Goal: Task Accomplishment & Management: Use online tool/utility

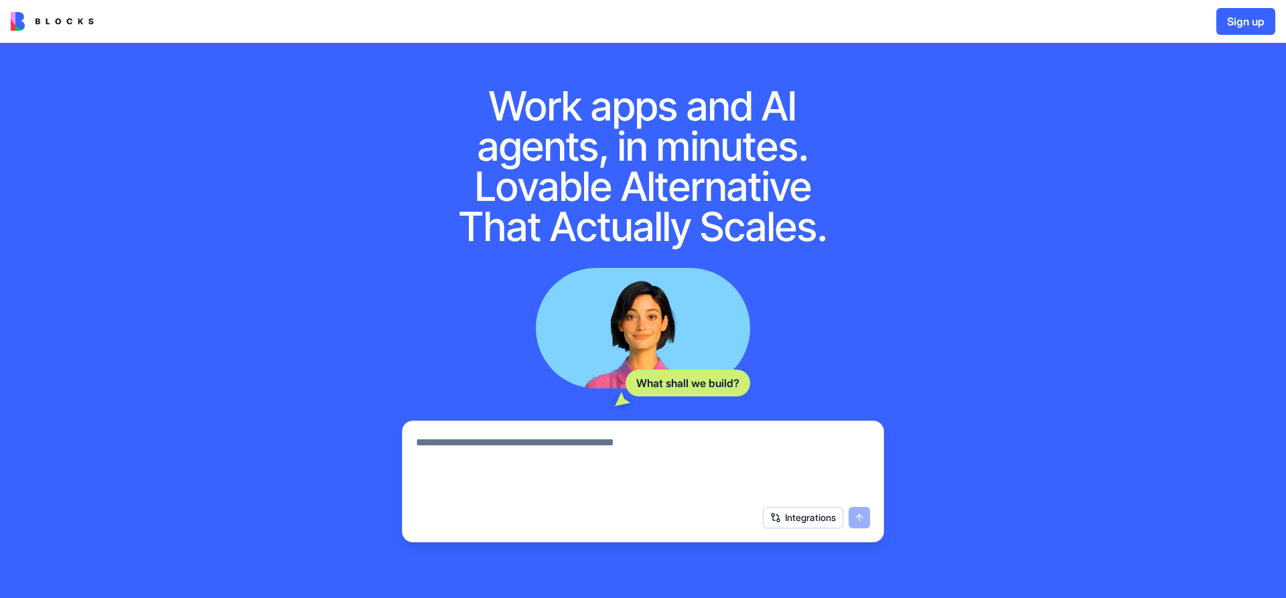
click at [1235, 24] on button "Sign up" at bounding box center [1246, 21] width 59 height 27
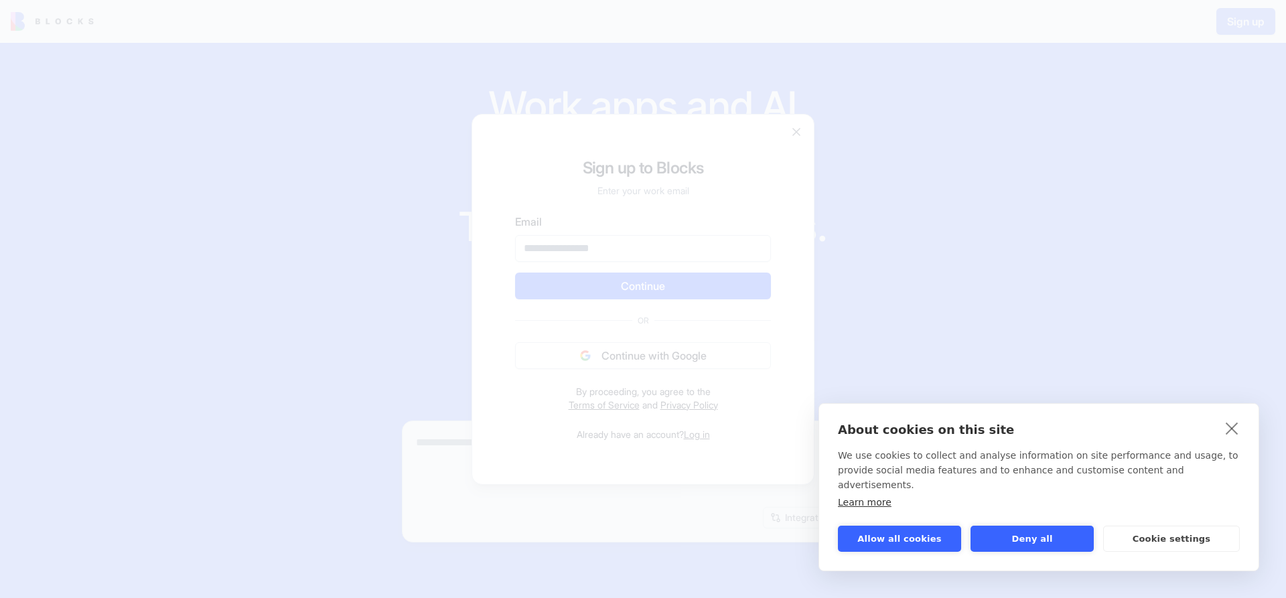
click at [1024, 543] on div at bounding box center [643, 299] width 1286 height 598
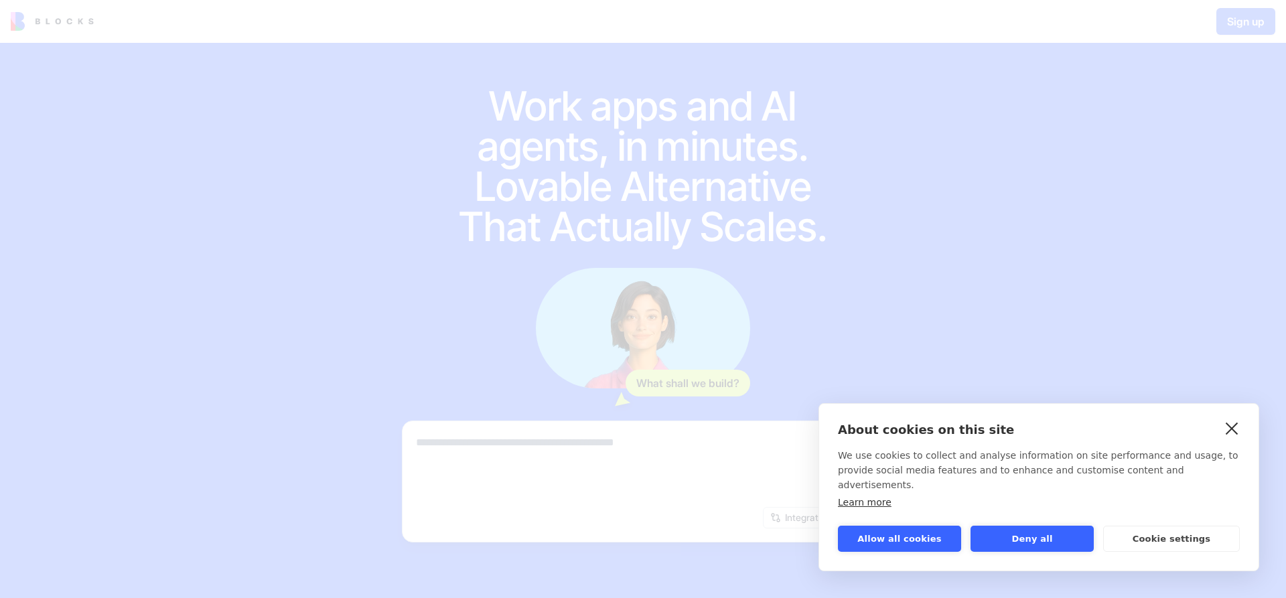
click at [1234, 439] on link "close" at bounding box center [1232, 427] width 21 height 21
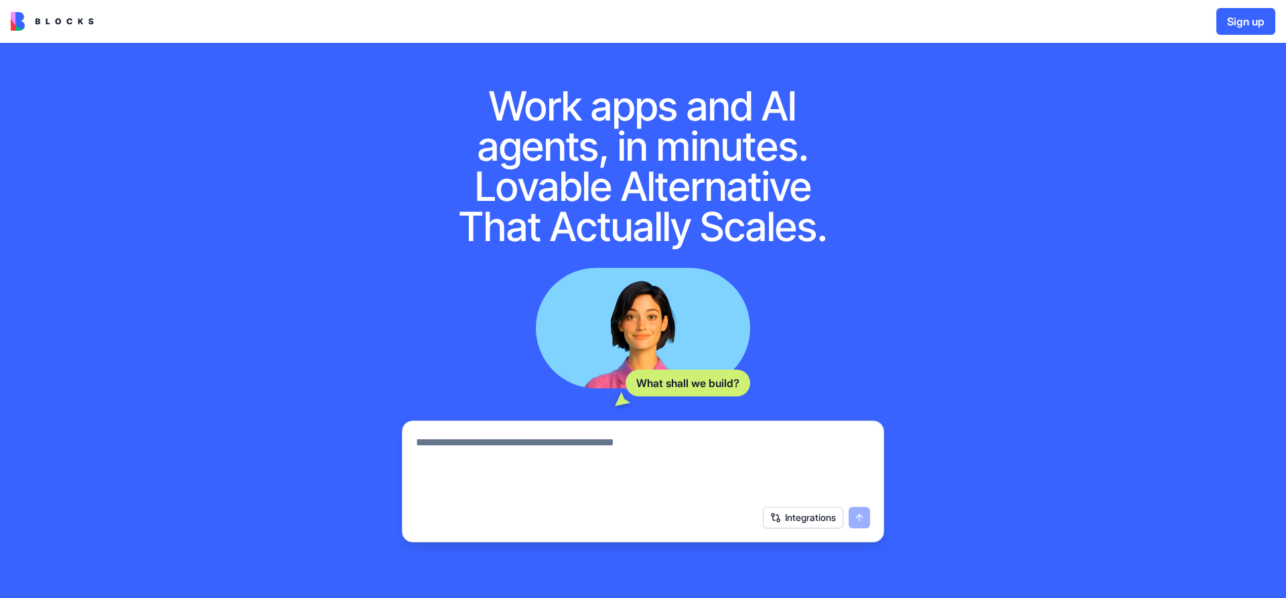
click at [1253, 24] on button "Sign up" at bounding box center [1246, 21] width 59 height 27
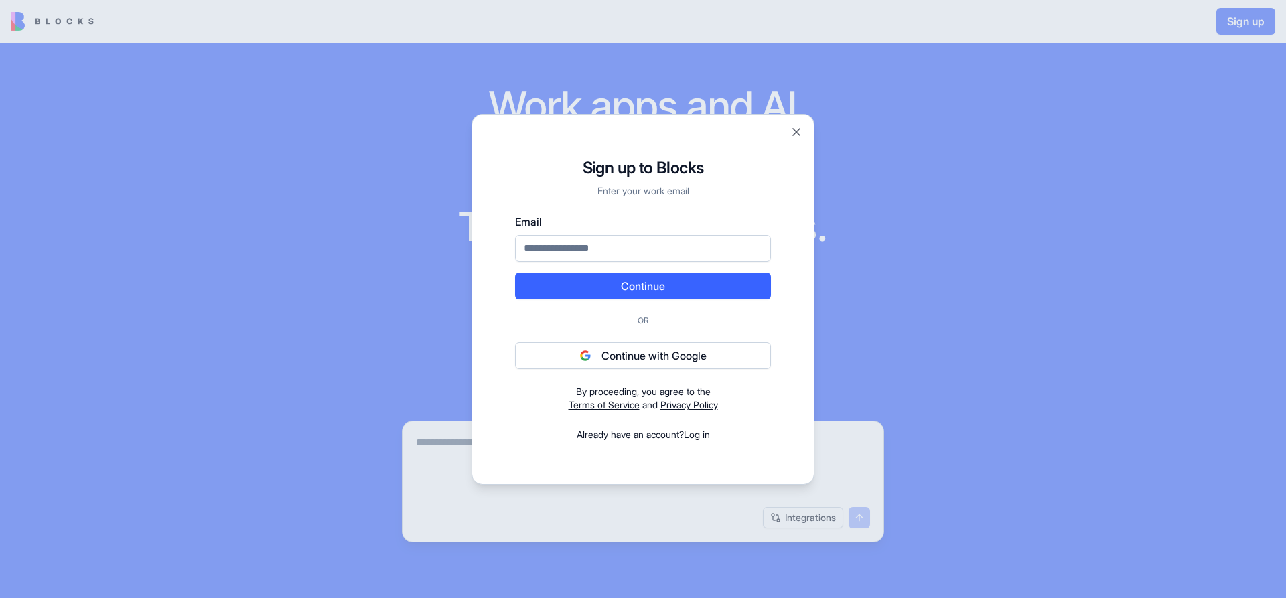
click at [653, 357] on button "Continue with Google" at bounding box center [643, 355] width 256 height 27
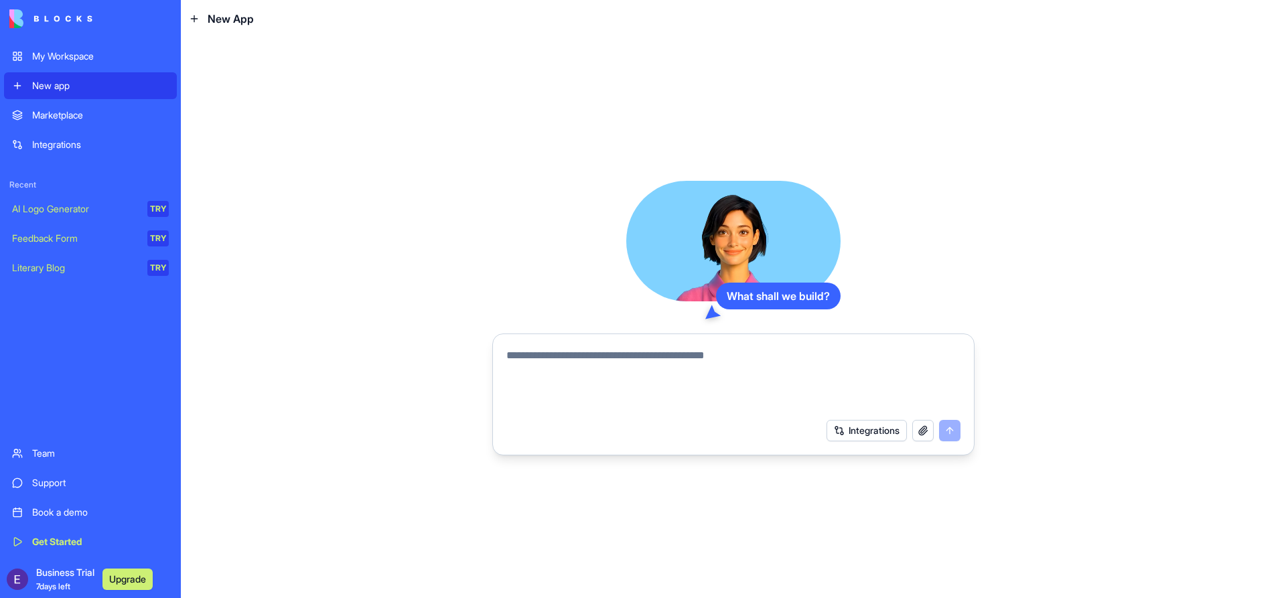
paste textarea "**********"
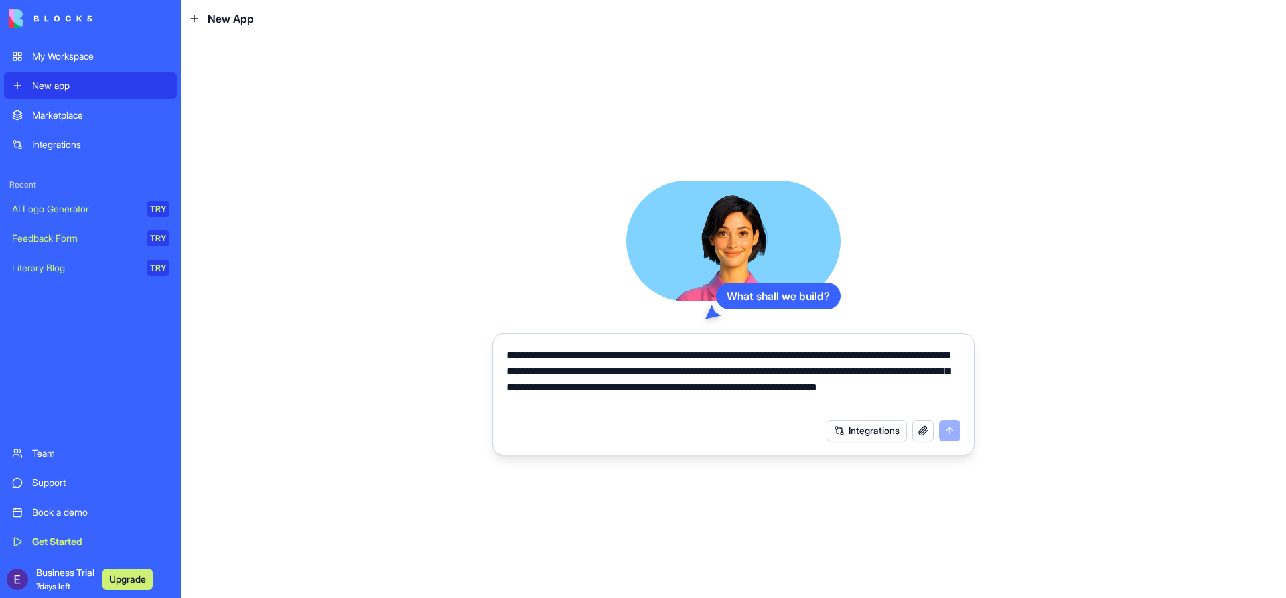
scroll to position [48, 0]
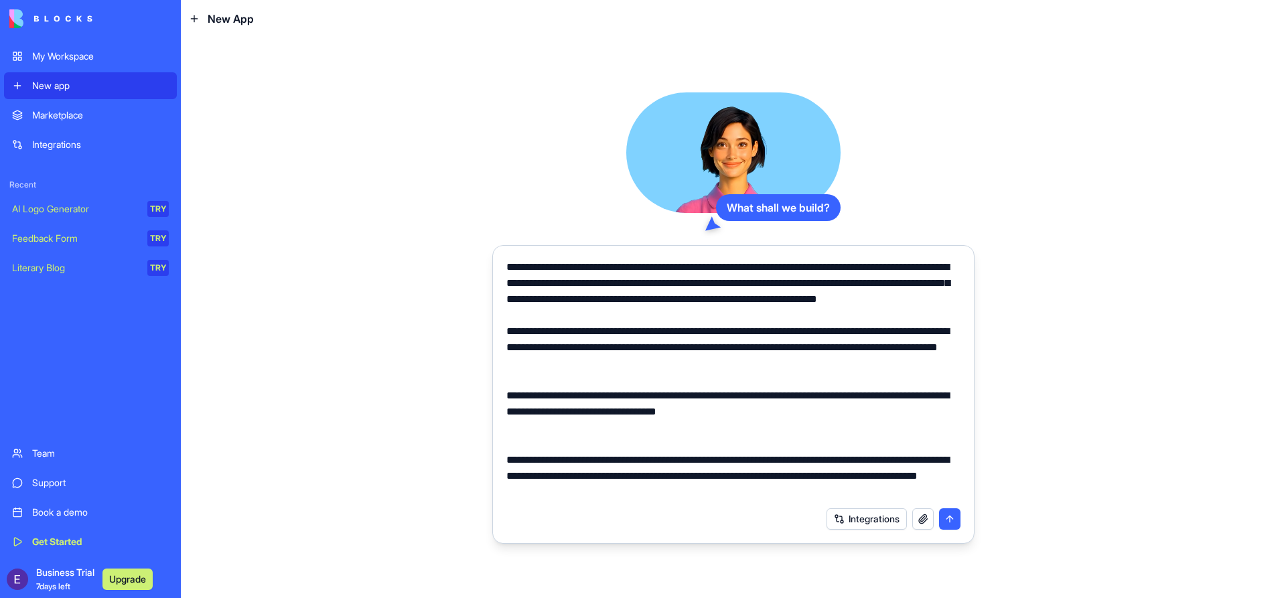
type textarea "**********"
click at [947, 519] on button "submit" at bounding box center [949, 518] width 21 height 21
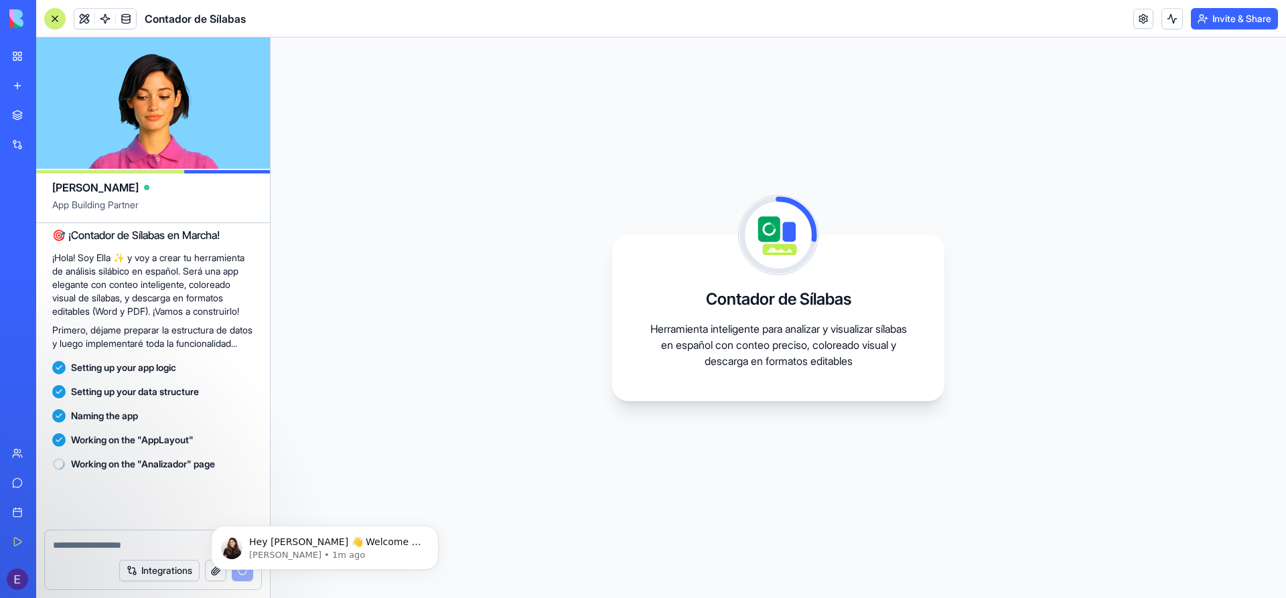
scroll to position [368, 0]
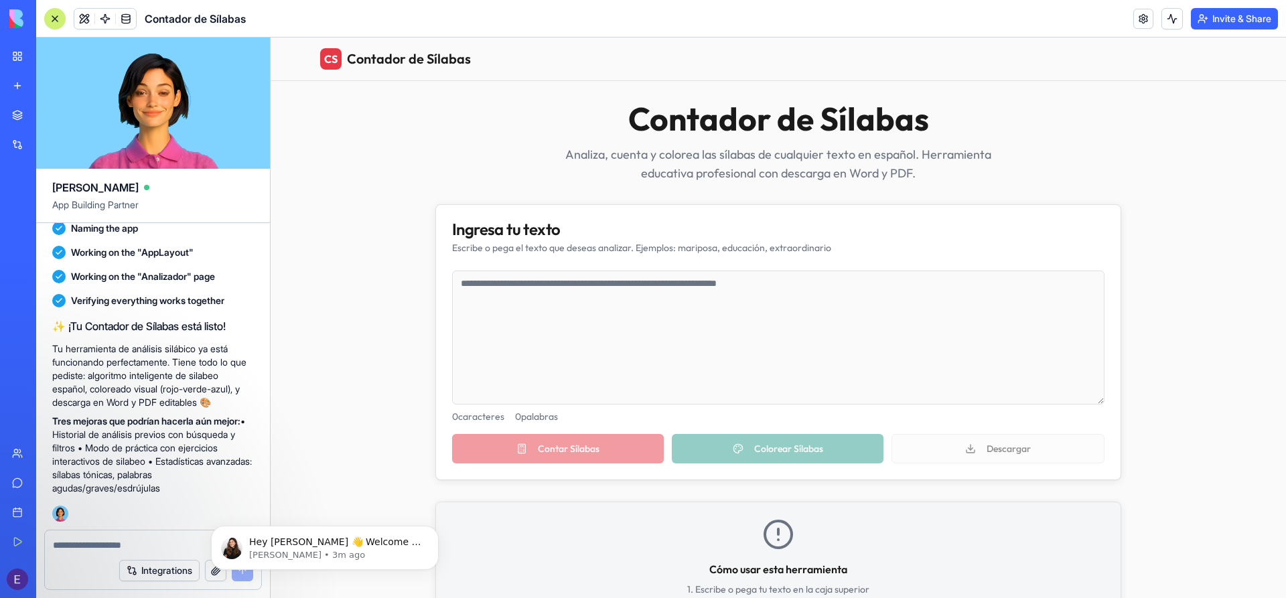
click at [537, 283] on textarea at bounding box center [778, 338] width 653 height 134
type textarea "**********"
click at [586, 458] on button "Contar Sílabas" at bounding box center [558, 448] width 212 height 29
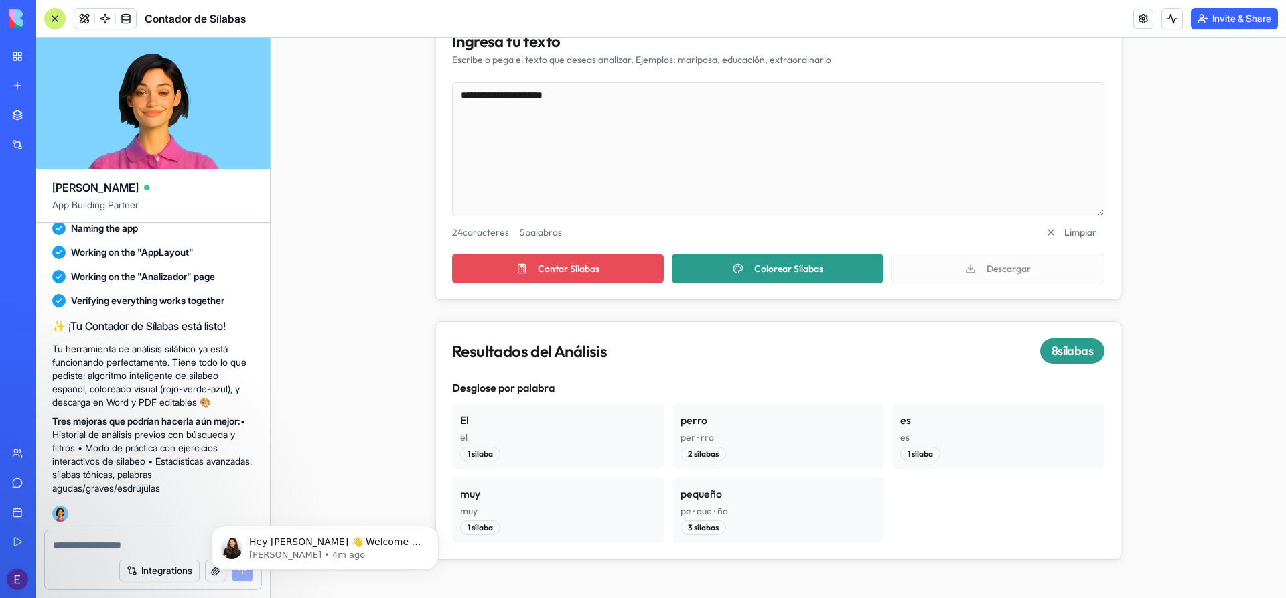
scroll to position [201, 0]
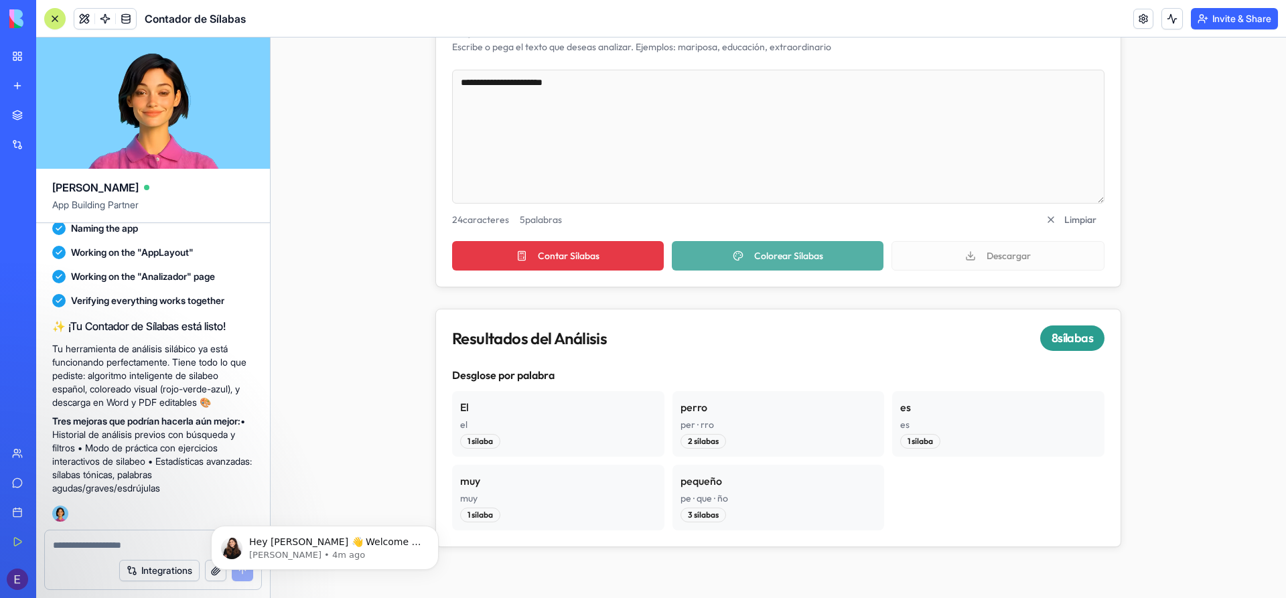
click at [756, 261] on button "Colorear Sílabas" at bounding box center [778, 255] width 212 height 29
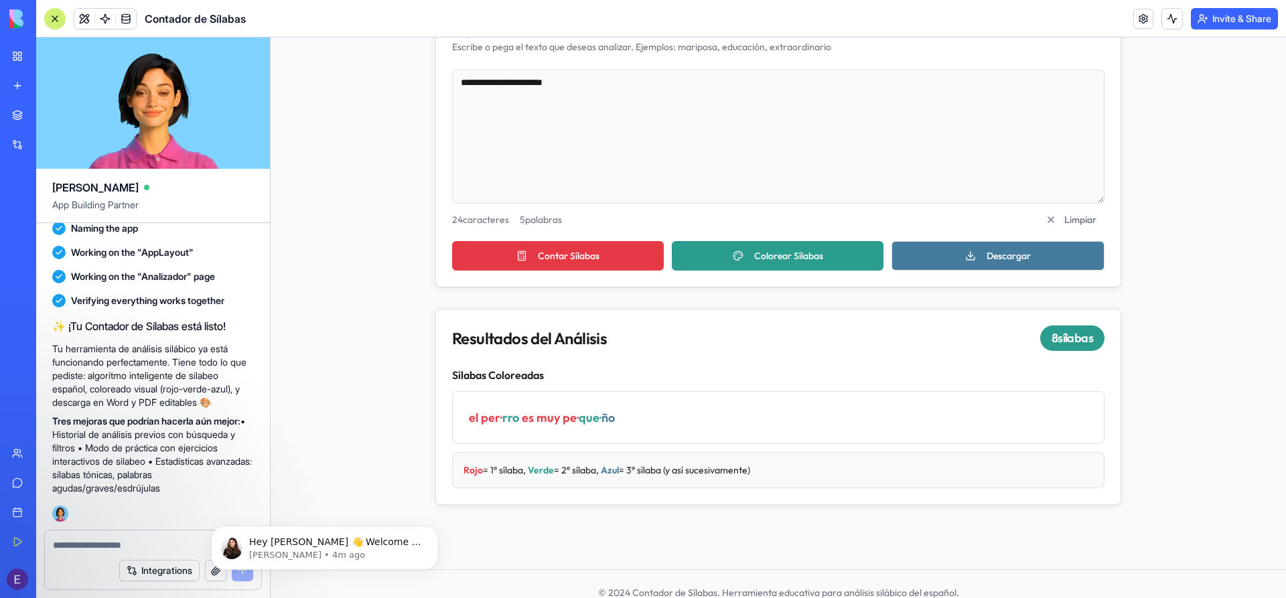
click at [967, 257] on button "Descargar" at bounding box center [998, 255] width 213 height 29
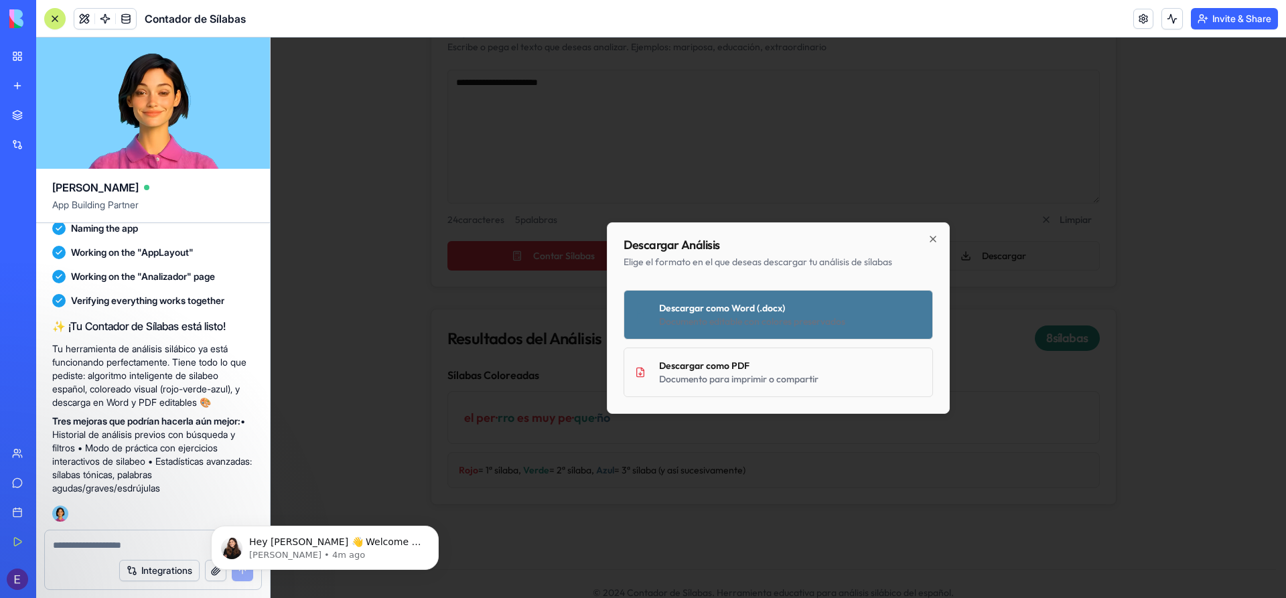
click at [787, 319] on div "Documento editable con colores preservados" at bounding box center [790, 321] width 263 height 13
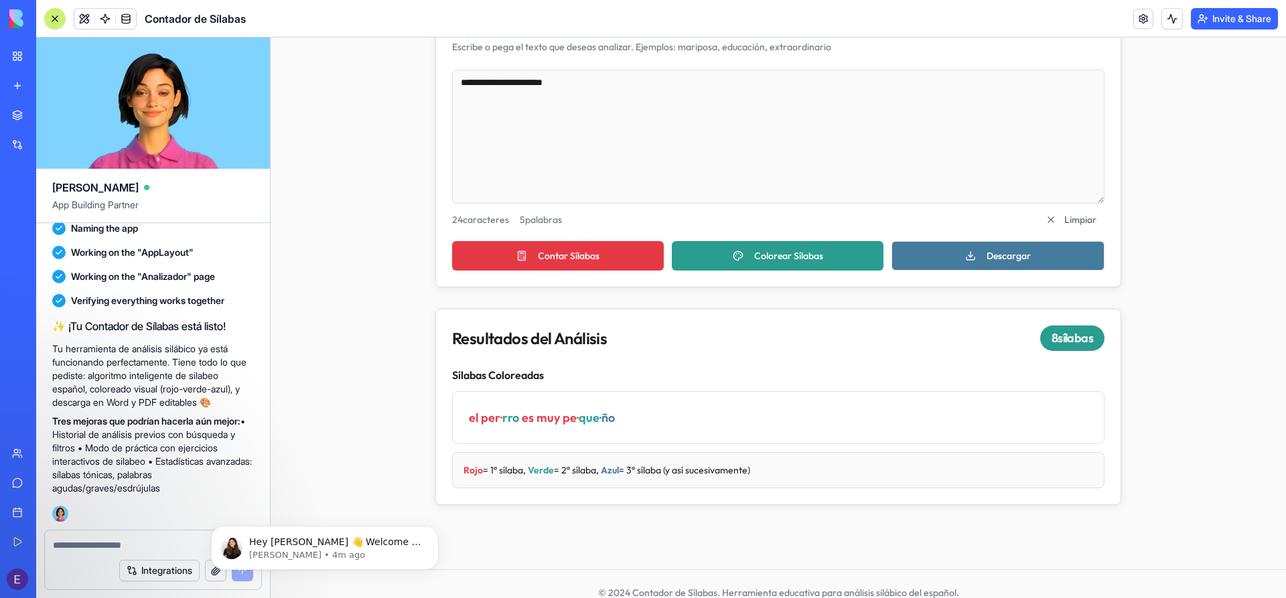
click at [983, 252] on button "Descargar" at bounding box center [998, 255] width 213 height 29
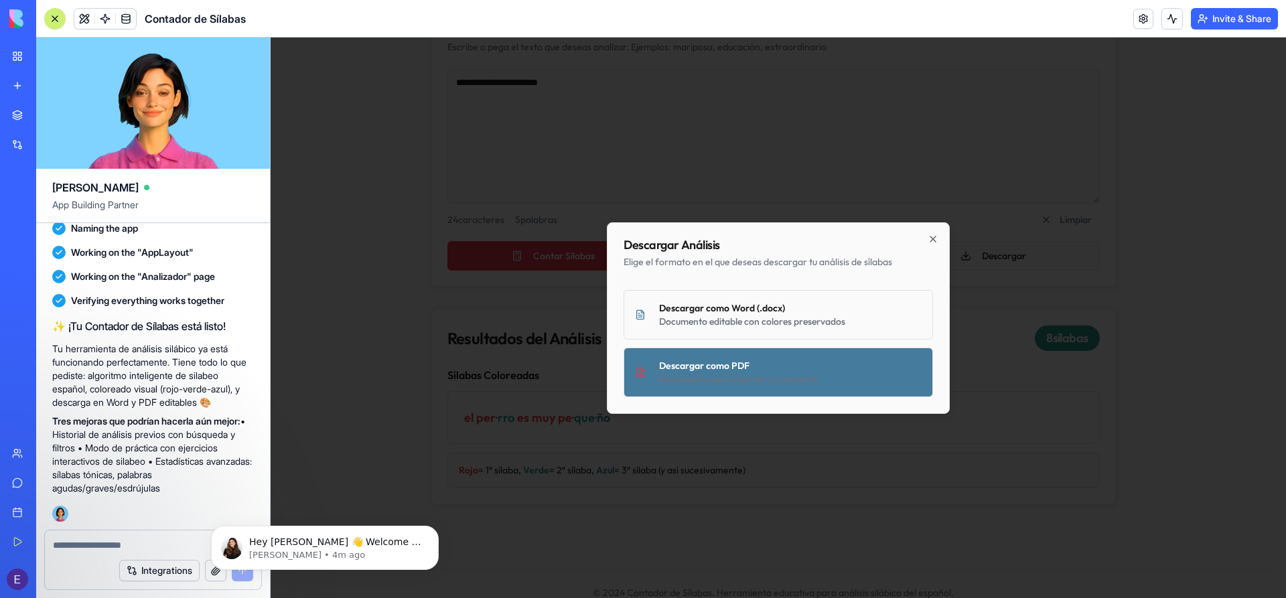
click at [745, 371] on div "Descargar como PDF" at bounding box center [790, 365] width 263 height 13
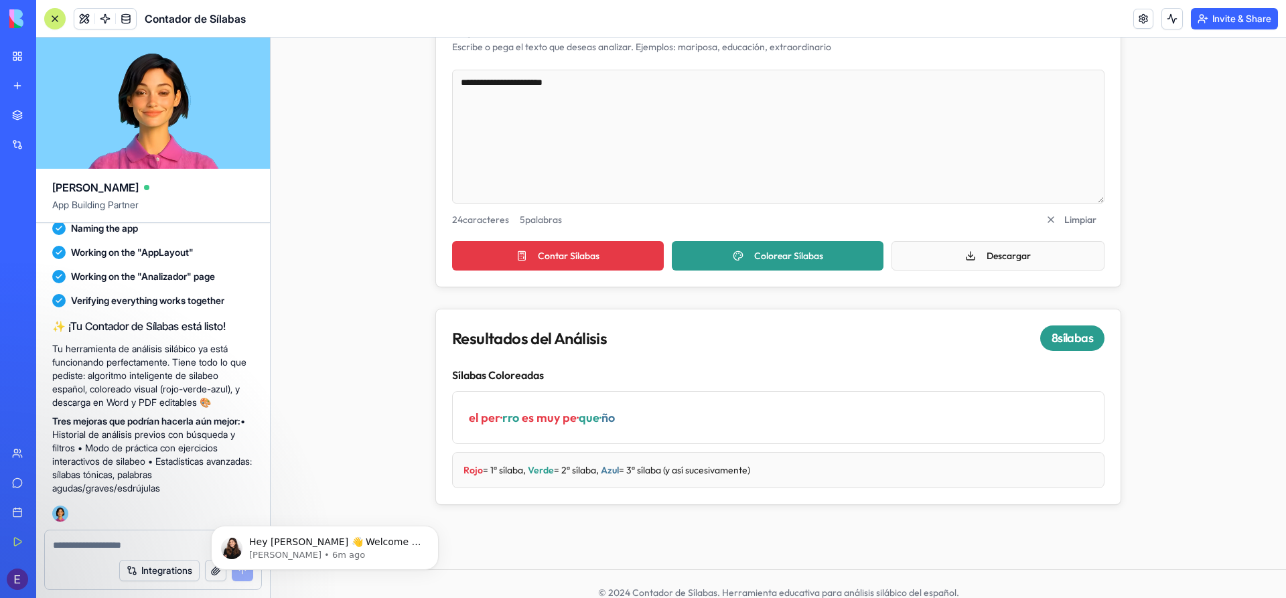
click at [123, 542] on textarea at bounding box center [153, 545] width 200 height 13
type textarea "*"
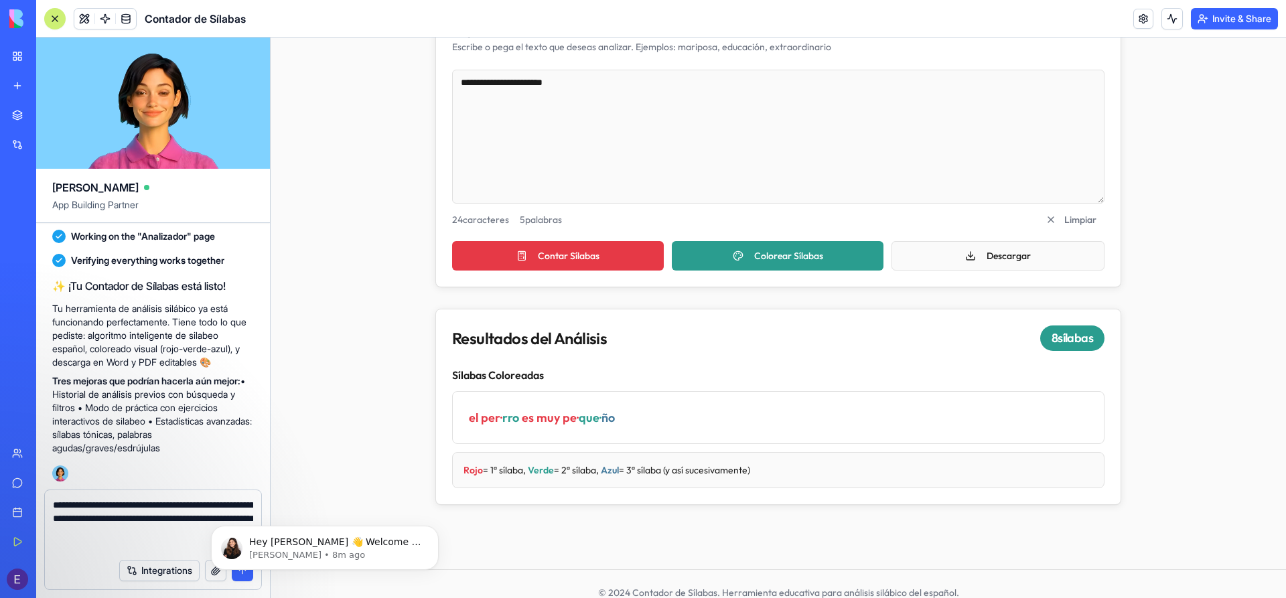
scroll to position [596, 0]
click at [438, 529] on icon "Dismiss notification" at bounding box center [434, 529] width 7 height 7
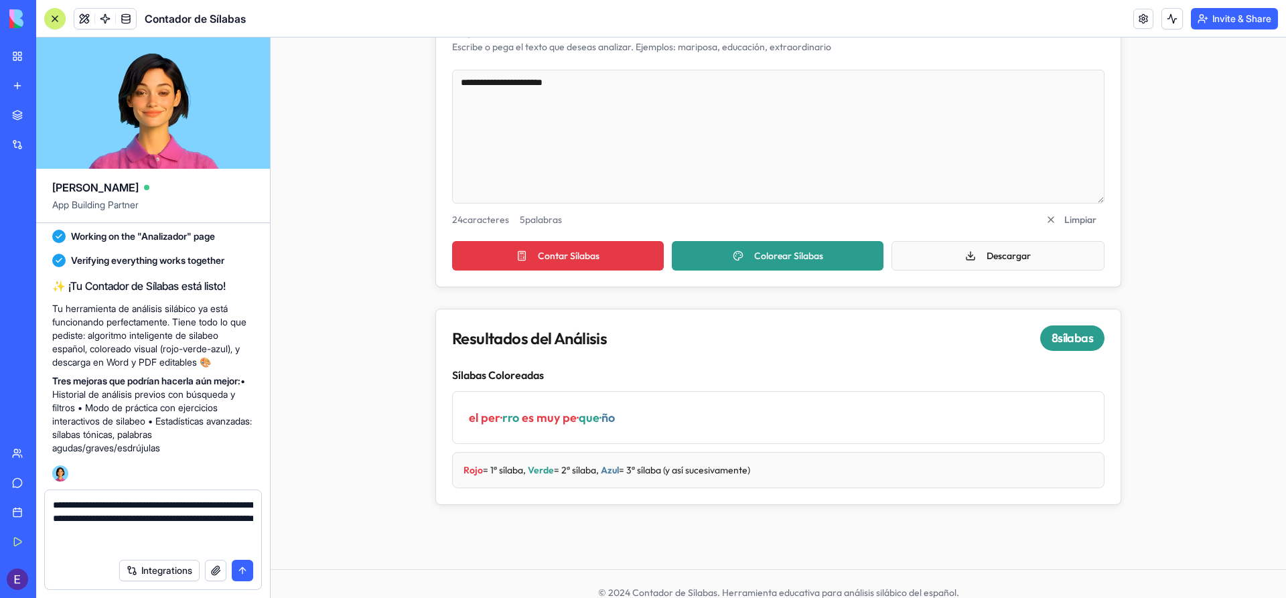
drag, startPoint x: 67, startPoint y: 549, endPoint x: 43, endPoint y: 542, distance: 25.2
click at [43, 542] on div "**********" at bounding box center [153, 544] width 234 height 109
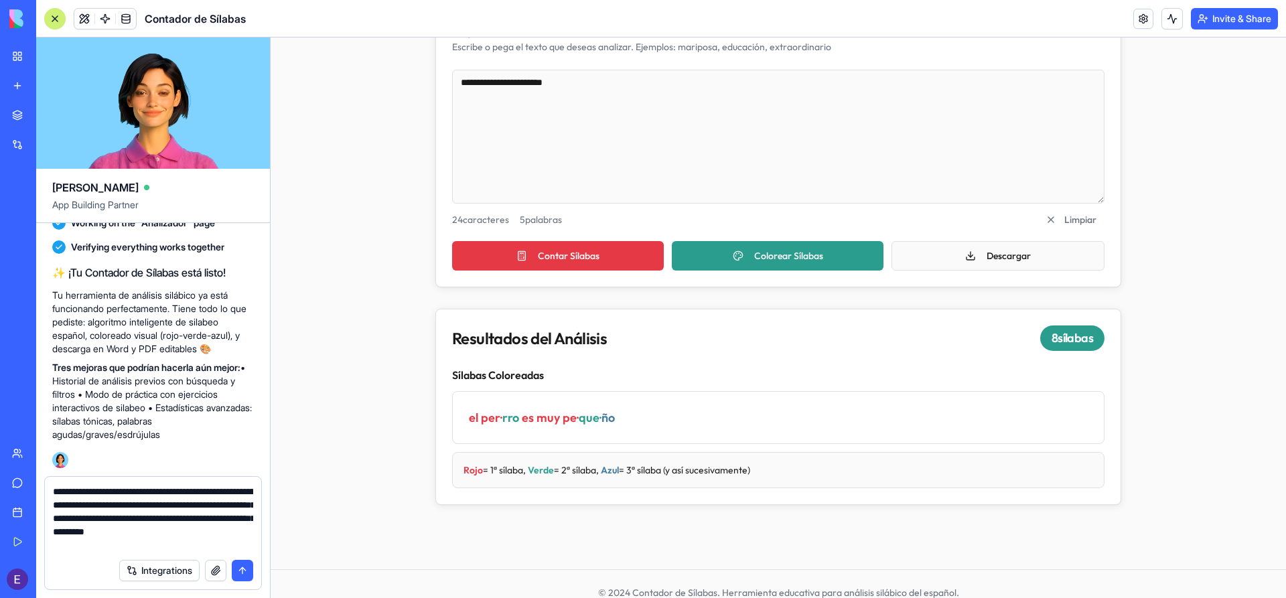
drag, startPoint x: 174, startPoint y: 534, endPoint x: 192, endPoint y: 551, distance: 24.7
click at [192, 551] on textarea "**********" at bounding box center [153, 518] width 200 height 67
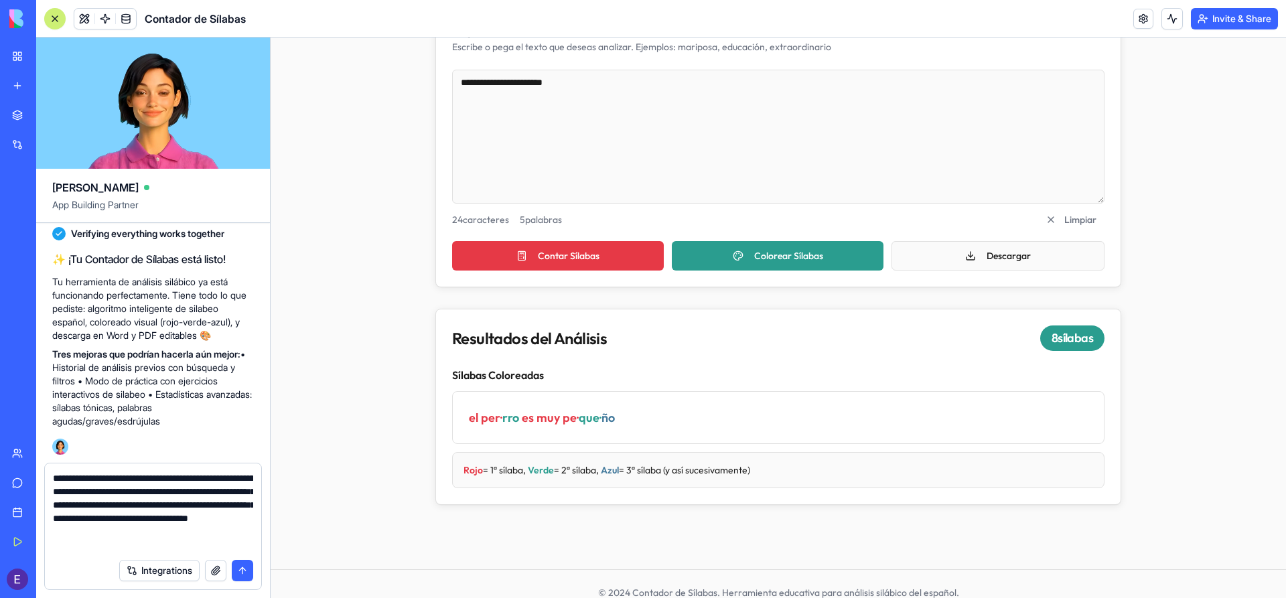
scroll to position [12, 0]
click at [77, 537] on textarea "**********" at bounding box center [153, 512] width 200 height 80
type textarea "**********"
click at [241, 570] on button "submit" at bounding box center [242, 570] width 21 height 21
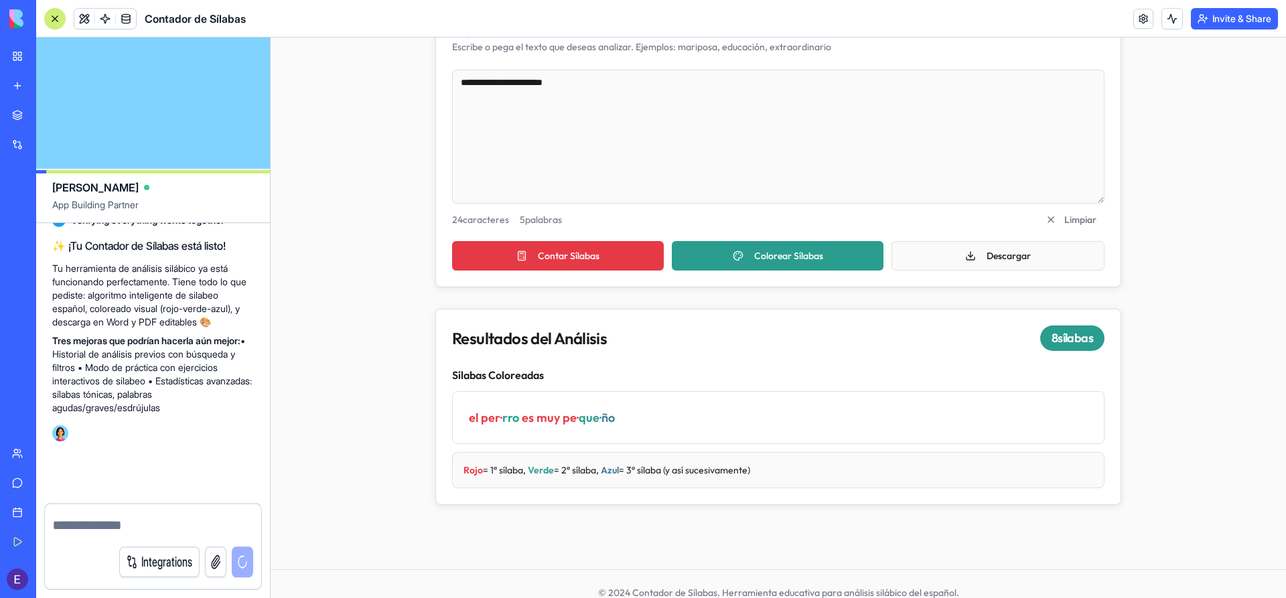
scroll to position [687, 0]
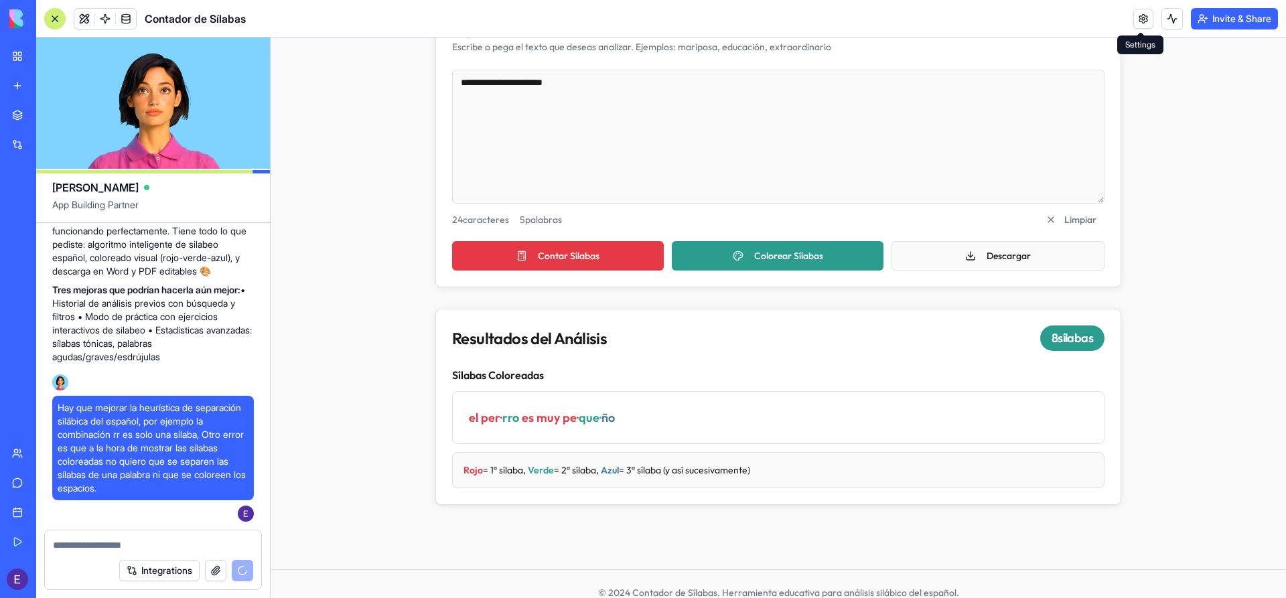
click at [1145, 21] on link at bounding box center [1144, 19] width 20 height 20
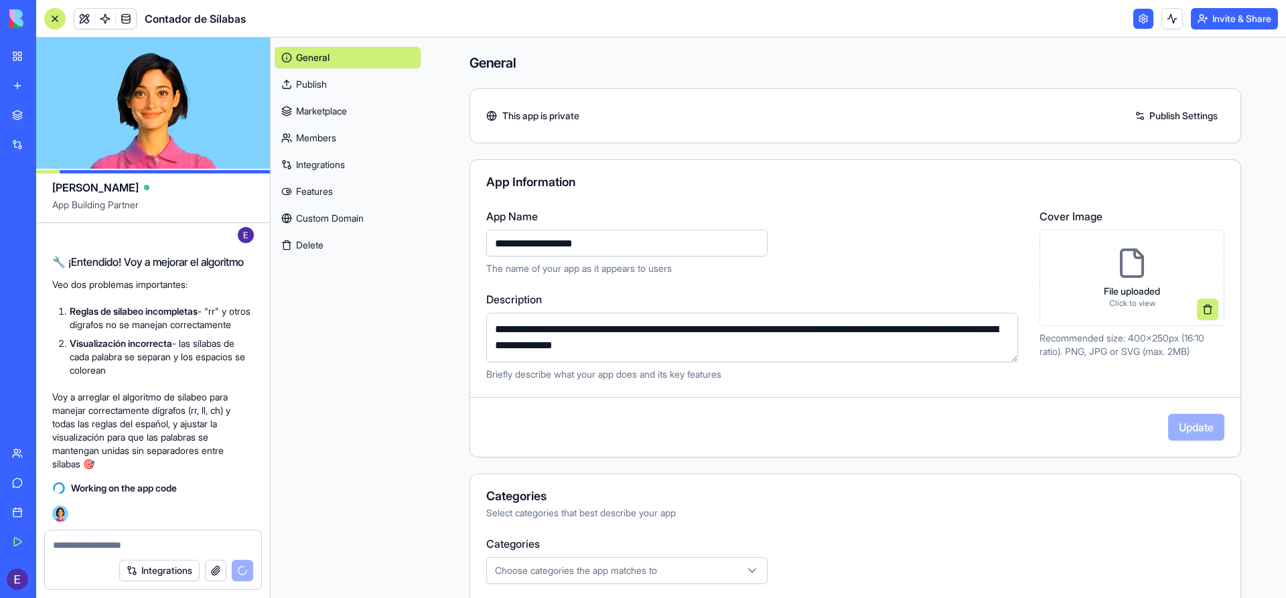
click at [1172, 119] on link "Publish Settings" at bounding box center [1176, 115] width 96 height 21
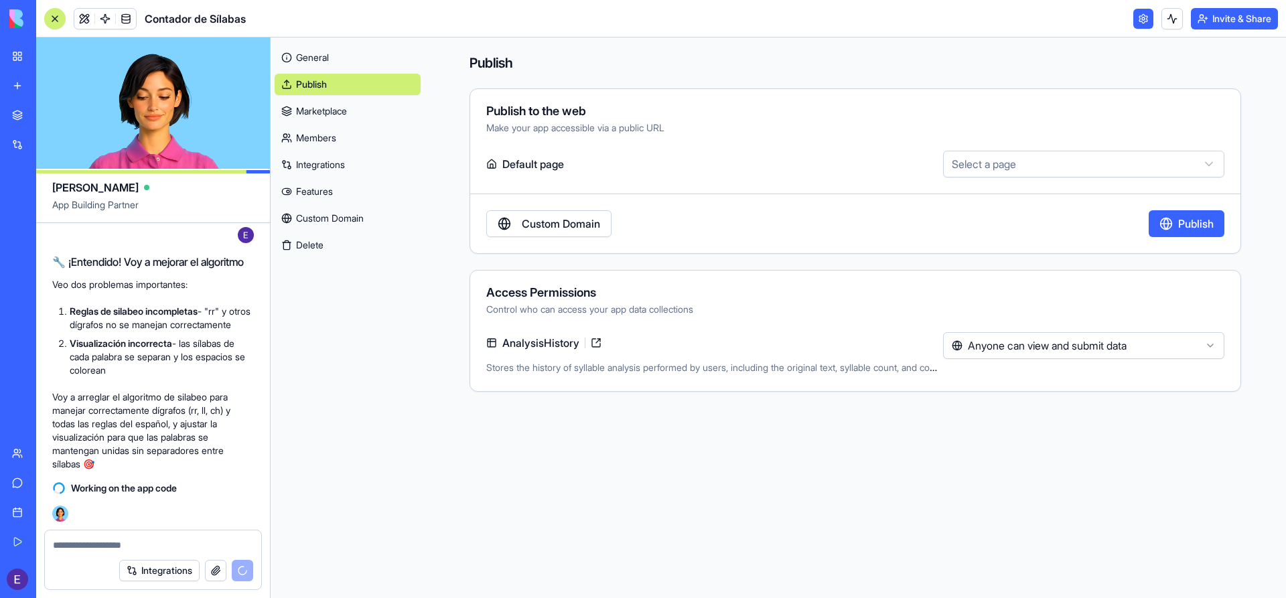
click at [1176, 165] on html "My Workspace New app Marketplace Integrations Recent New App AI Logo Generator …" at bounding box center [643, 299] width 1286 height 598
click at [1184, 221] on button "Publish" at bounding box center [1187, 223] width 76 height 27
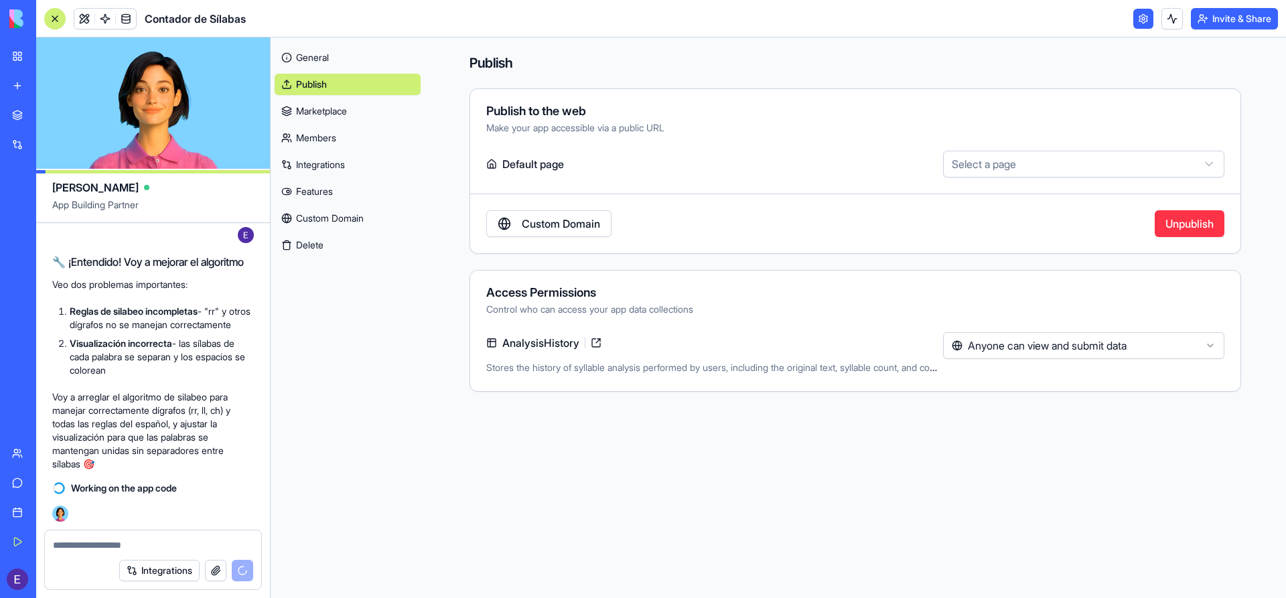
click at [1151, 167] on html "My Workspace New app Marketplace Integrations Recent New App AI Logo Generator …" at bounding box center [643, 299] width 1286 height 598
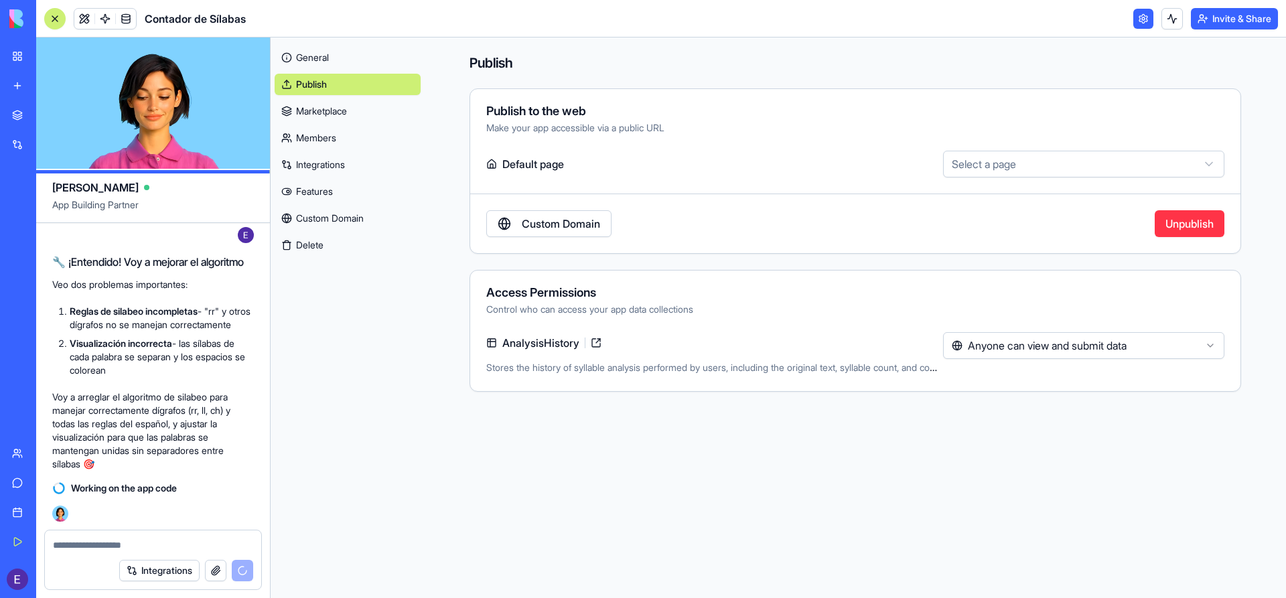
click at [589, 221] on link "Custom Domain" at bounding box center [548, 223] width 125 height 27
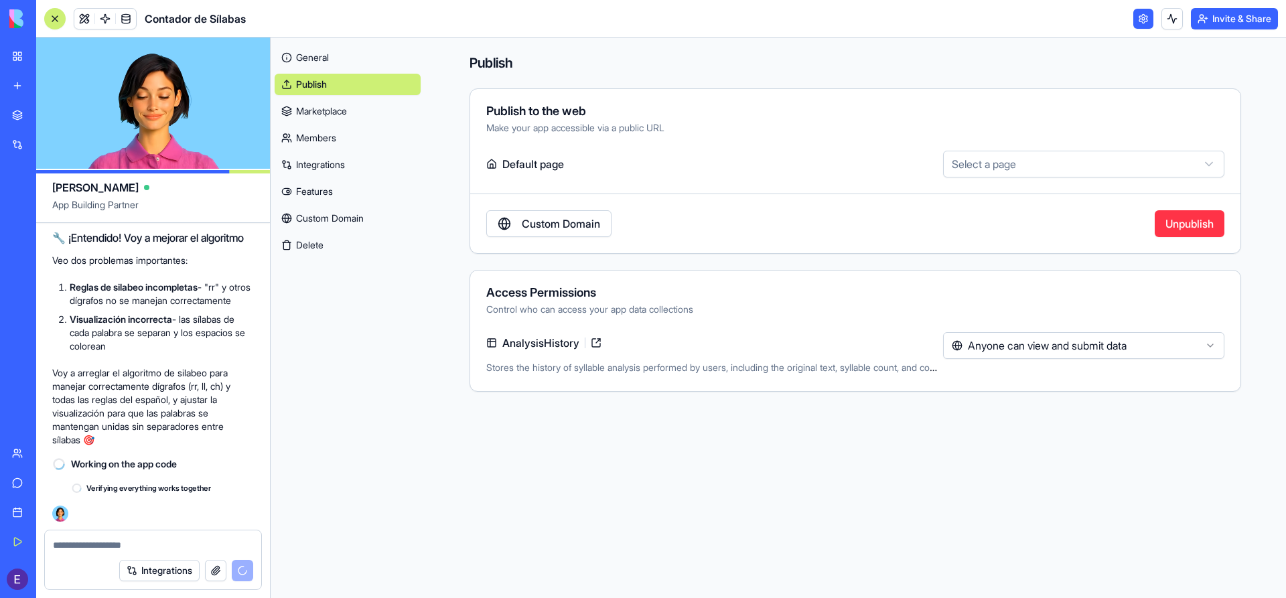
scroll to position [1004, 0]
click at [551, 165] on label "Default page" at bounding box center [712, 164] width 452 height 27
click at [981, 166] on html "My Workspace New app Marketplace Integrations Recent New App AI Logo Generator …" at bounding box center [643, 299] width 1286 height 598
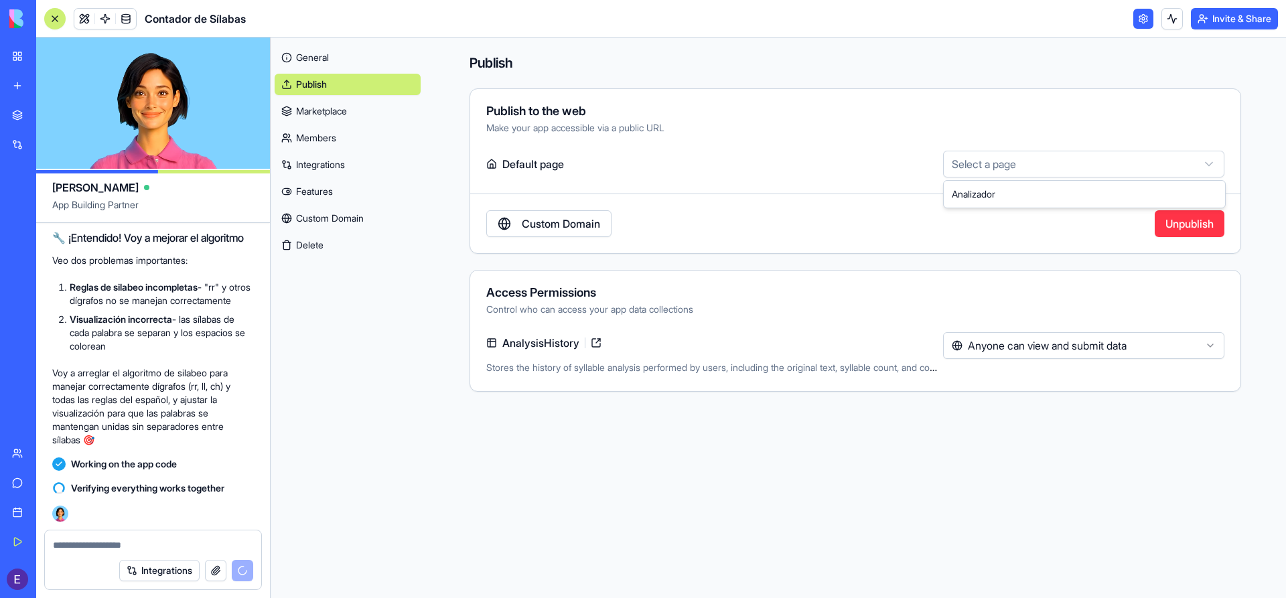
click at [579, 222] on html "My Workspace New app Marketplace Integrations Recent New App AI Logo Generator …" at bounding box center [643, 299] width 1286 height 598
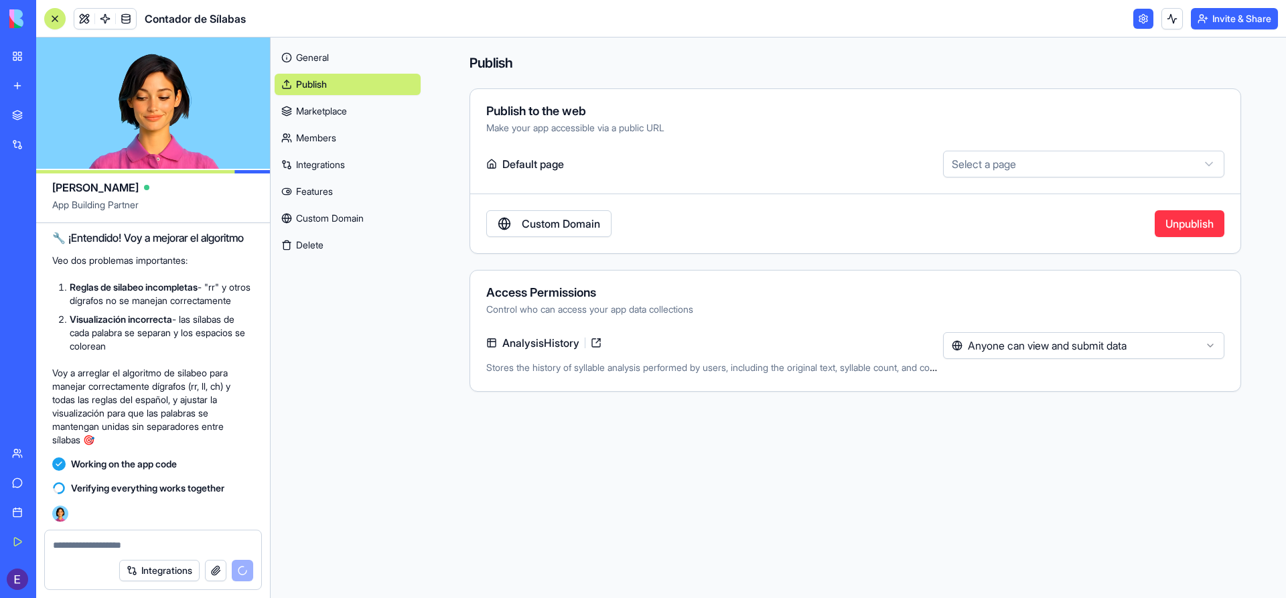
click at [581, 222] on link "Custom Domain" at bounding box center [548, 223] width 125 height 27
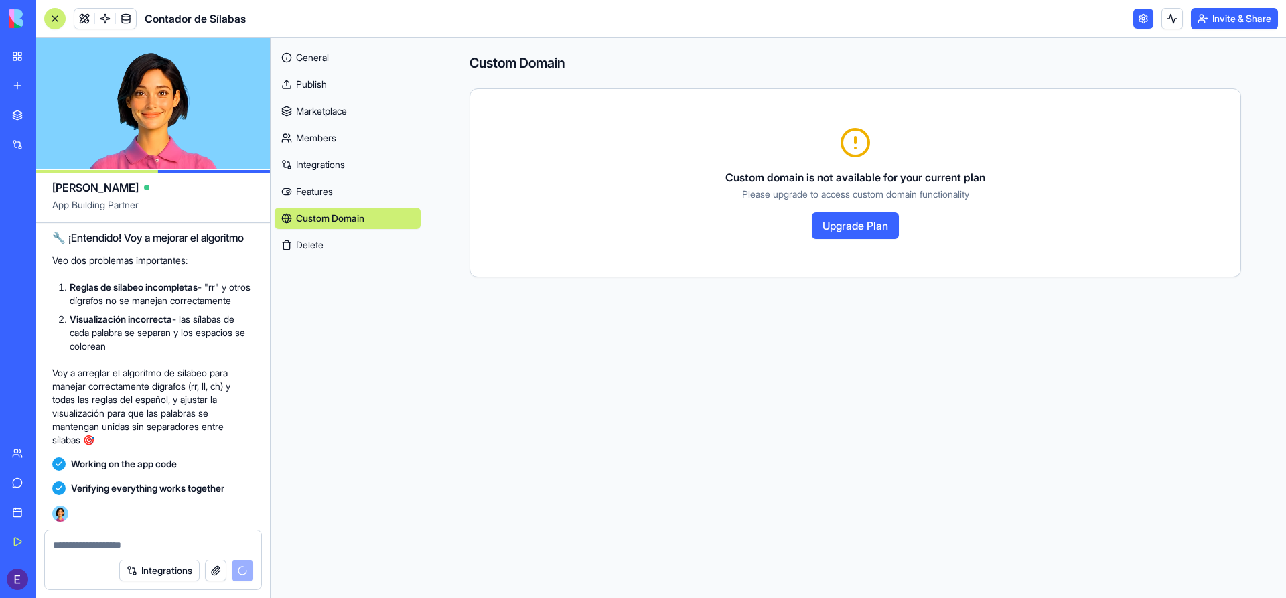
click at [320, 85] on link "Publish" at bounding box center [348, 84] width 146 height 21
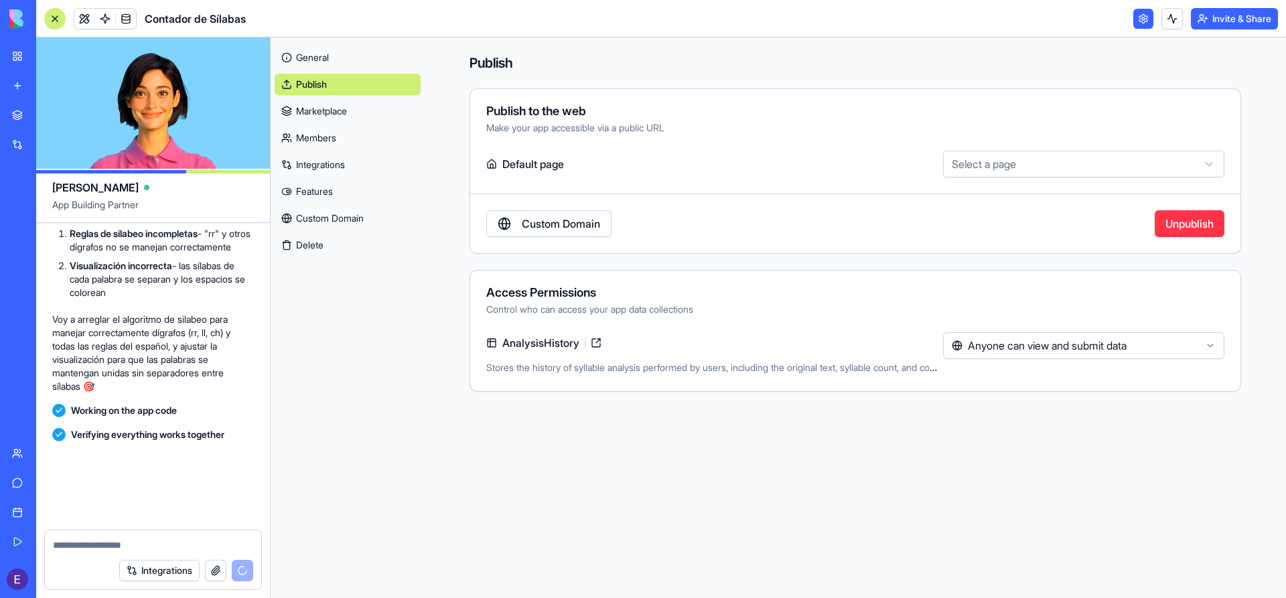
scroll to position [1381, 0]
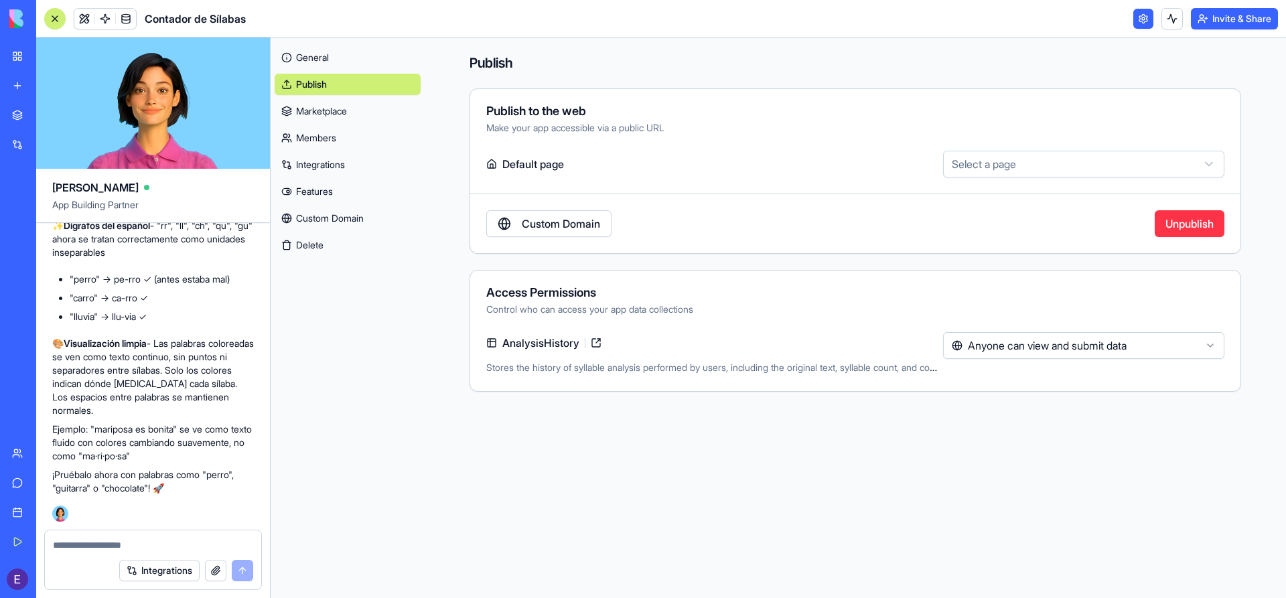
click at [1234, 12] on button "Invite & Share" at bounding box center [1234, 18] width 87 height 21
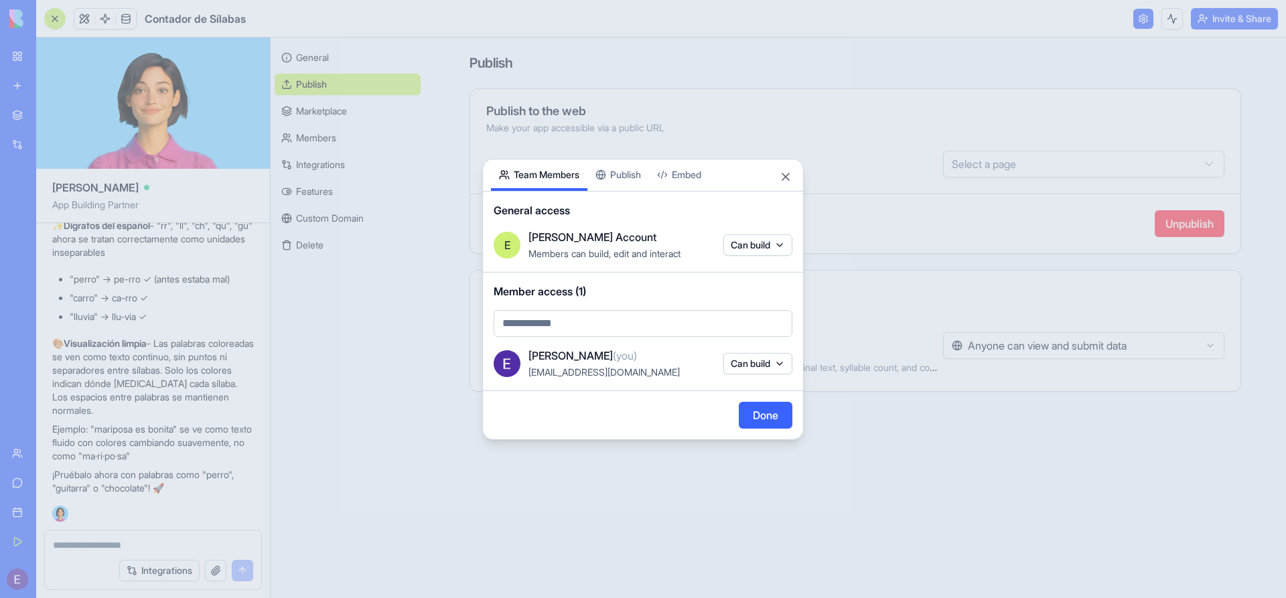
click at [637, 176] on div "Share App Team Members Publish Embed General access E [PERSON_NAME] Account Mem…" at bounding box center [643, 299] width 322 height 281
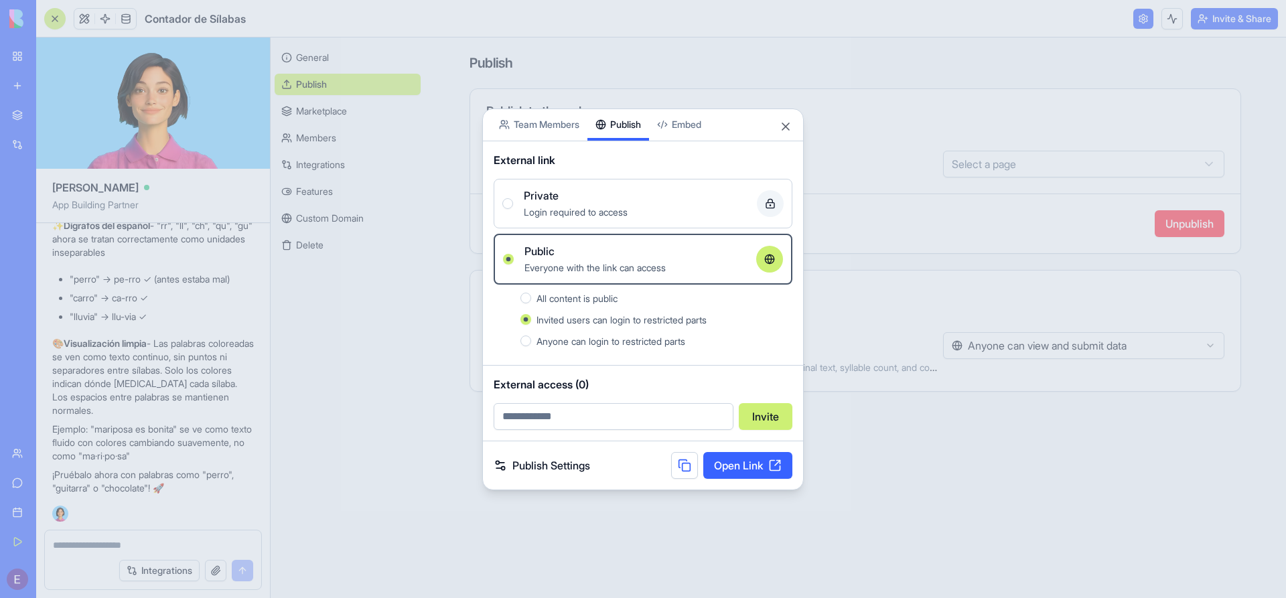
click at [530, 300] on button "All content is public" at bounding box center [526, 298] width 11 height 11
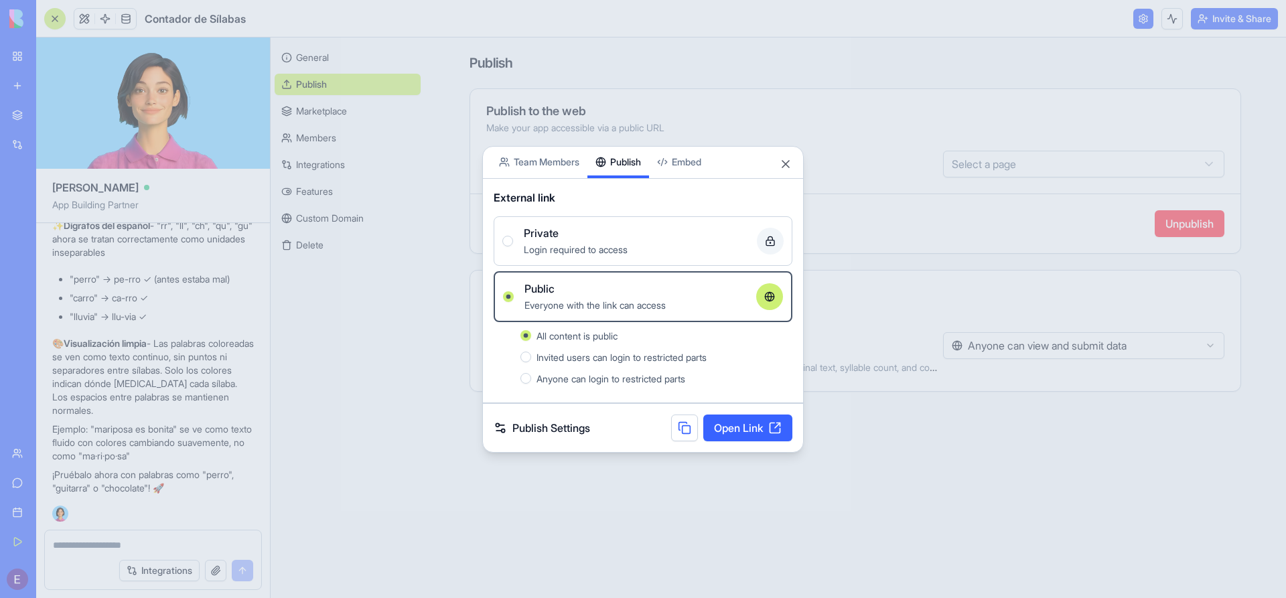
click at [529, 358] on button "Invited users can login to restricted parts" at bounding box center [526, 357] width 11 height 11
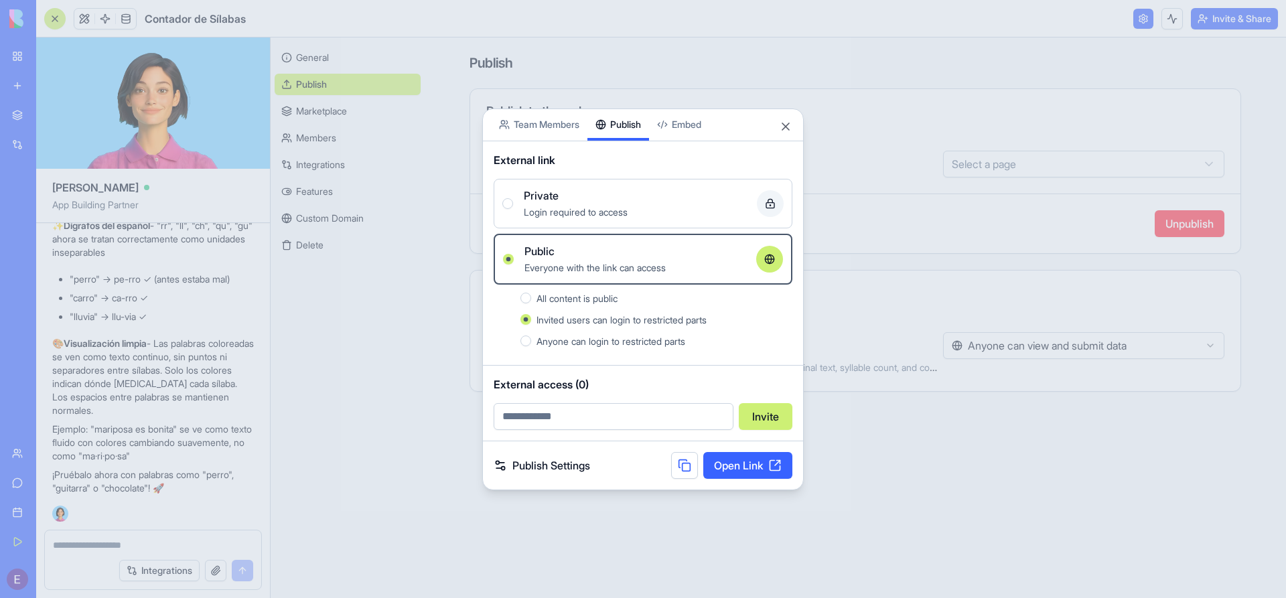
click at [793, 123] on div "Share App Team Members Publish Embed" at bounding box center [643, 125] width 320 height 32
click at [785, 131] on button "Close" at bounding box center [785, 126] width 13 height 13
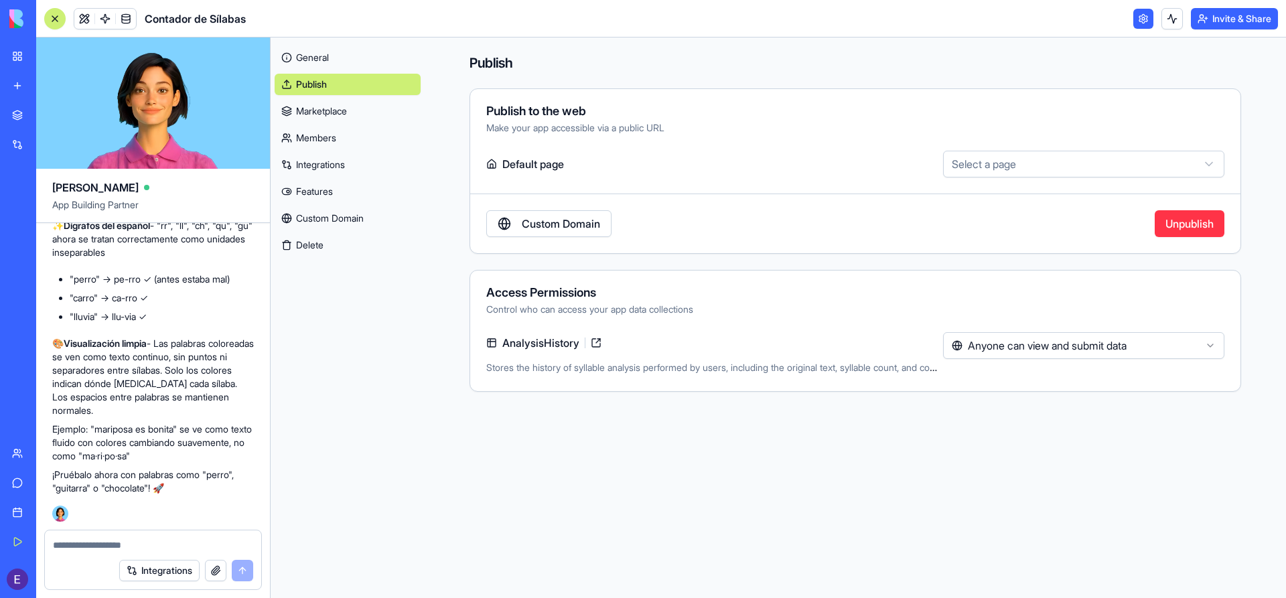
click at [150, 548] on textarea at bounding box center [153, 545] width 200 height 13
type textarea "*"
type textarea "**********"
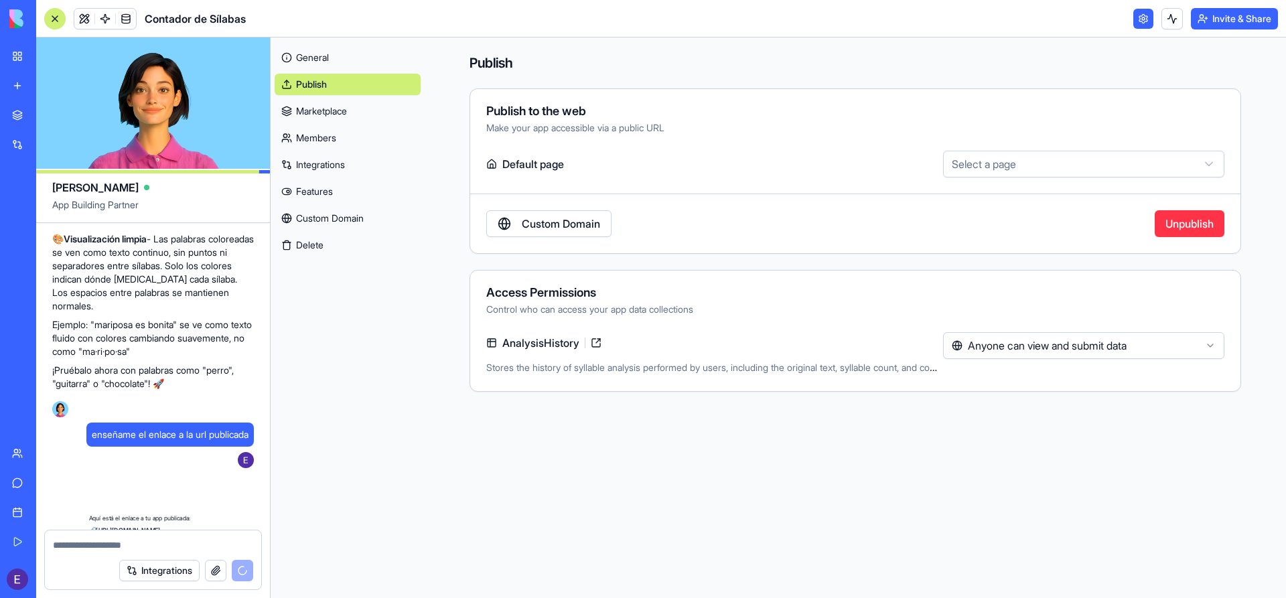
scroll to position [1719, 0]
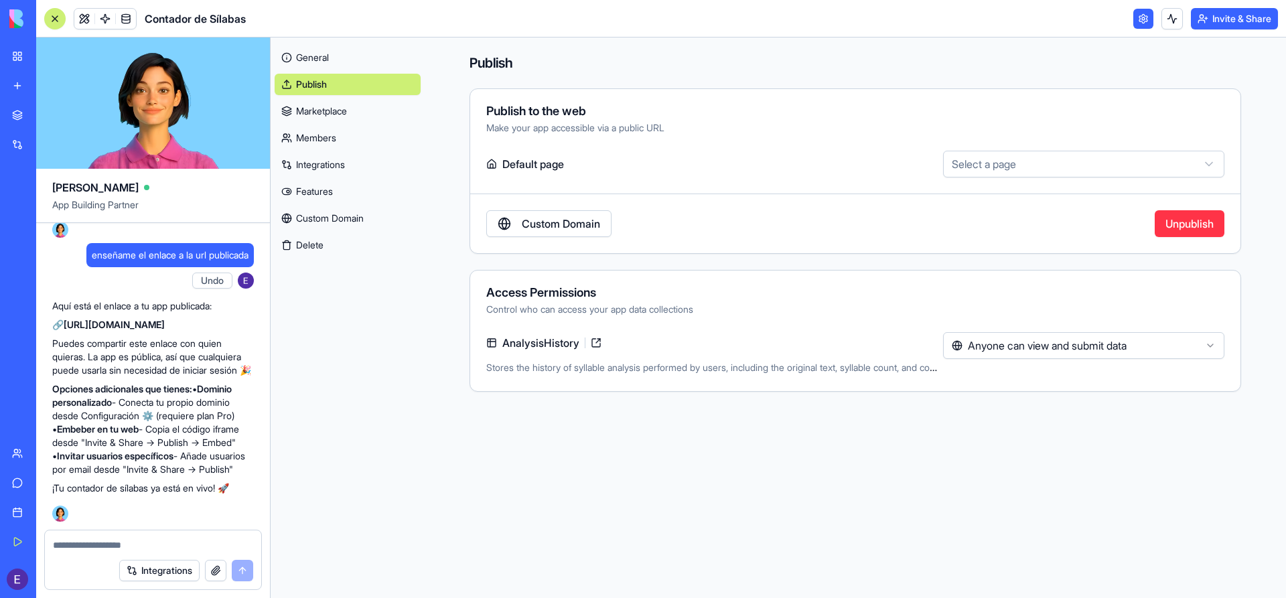
click at [1148, 17] on link at bounding box center [1144, 19] width 20 height 20
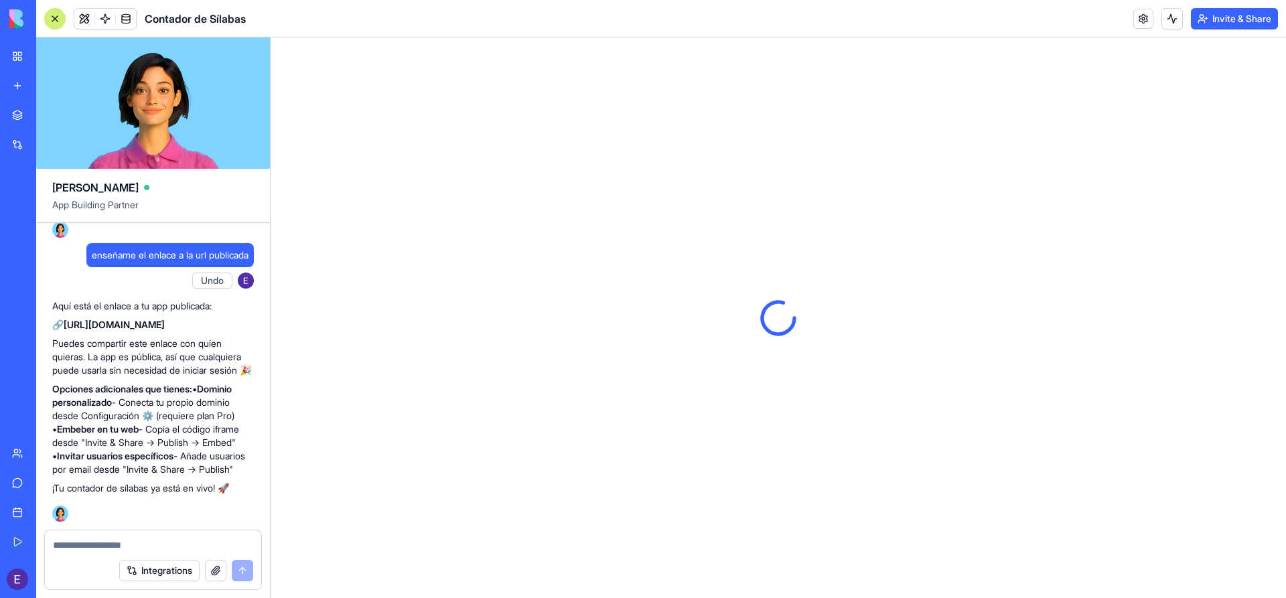
click at [518, 289] on textarea at bounding box center [778, 338] width 653 height 134
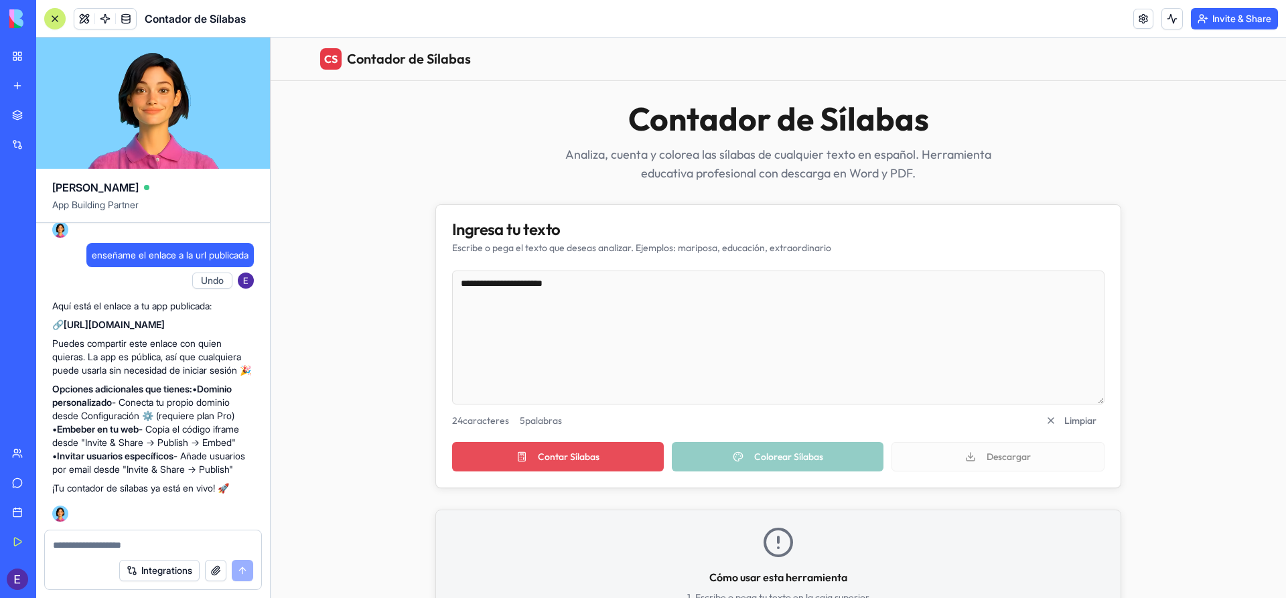
type textarea "**********"
click at [545, 456] on button "Contar Sílabas" at bounding box center [558, 456] width 212 height 29
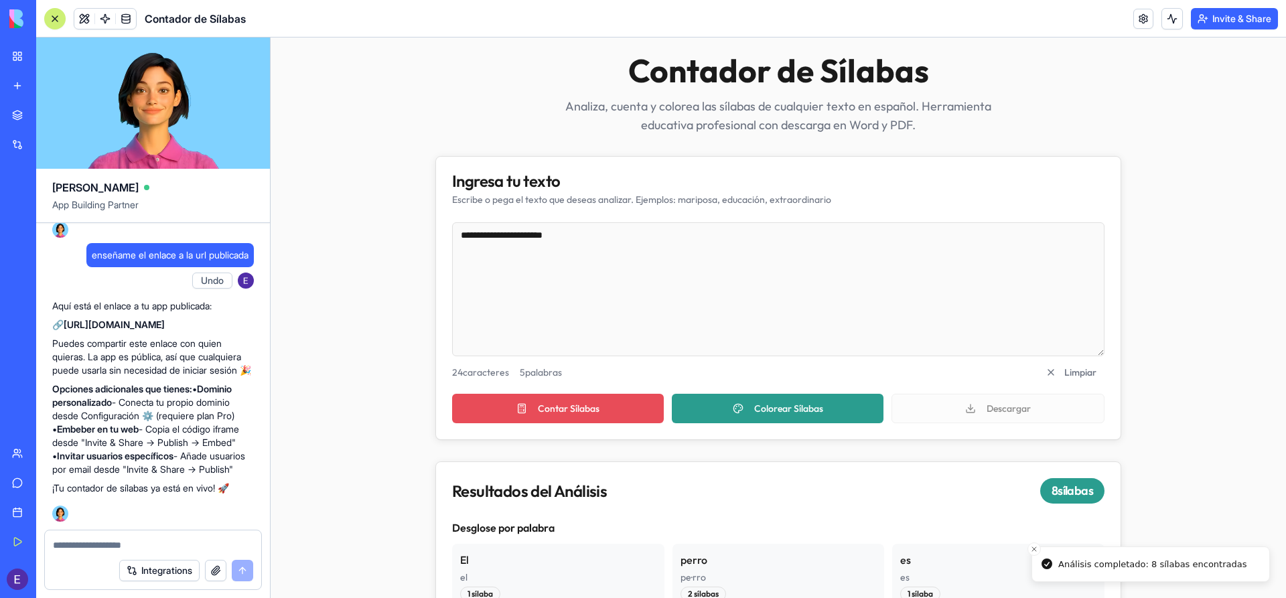
scroll to position [67, 0]
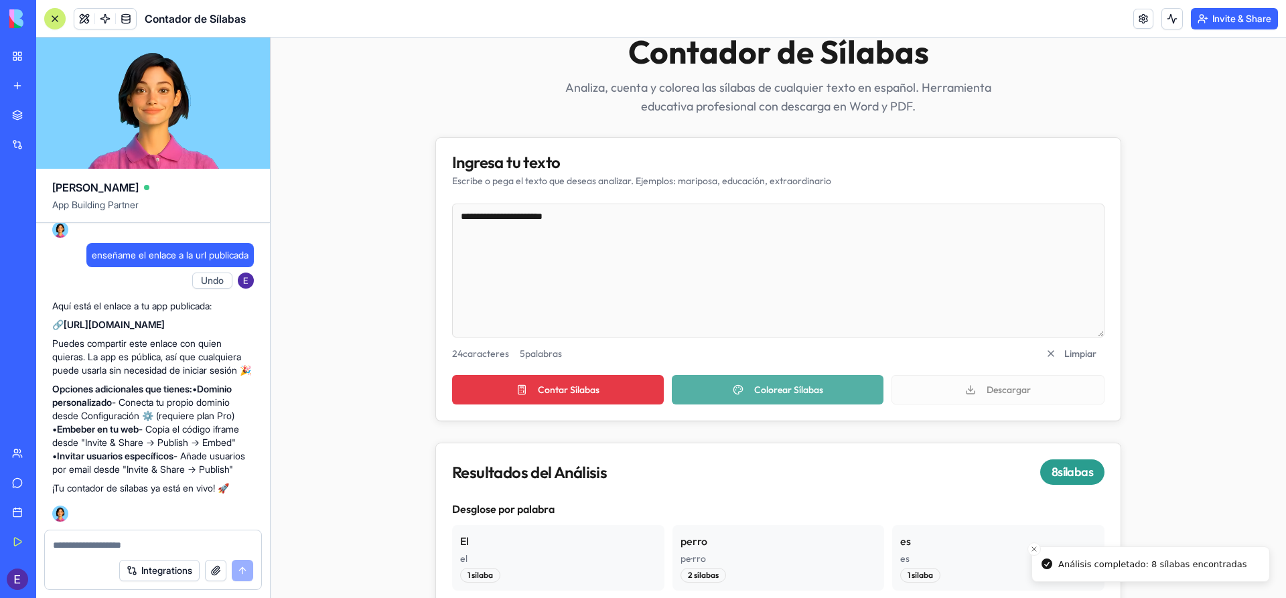
click at [731, 391] on button "Colorear Sílabas" at bounding box center [778, 389] width 212 height 29
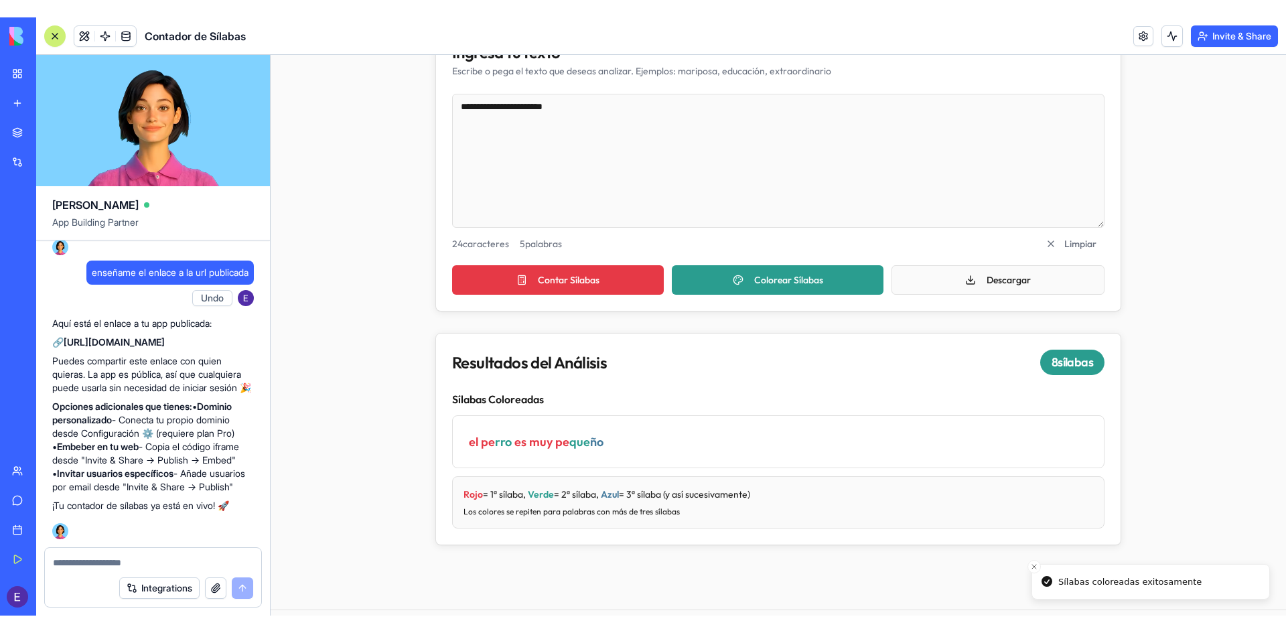
scroll to position [201, 0]
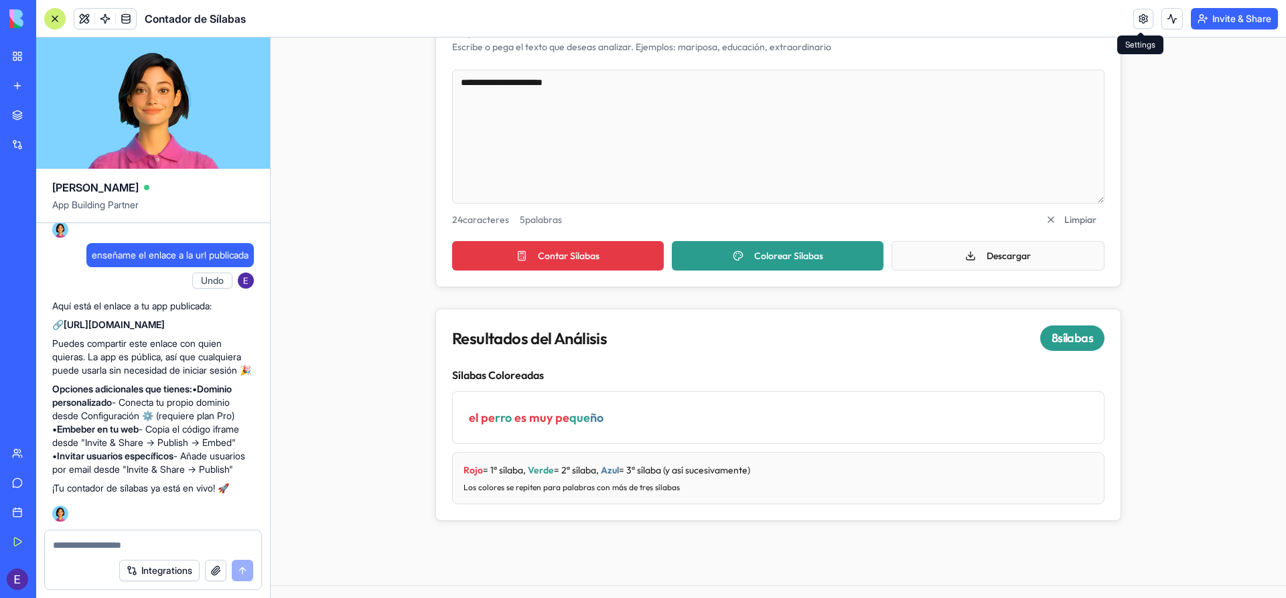
click at [1140, 21] on link at bounding box center [1144, 19] width 20 height 20
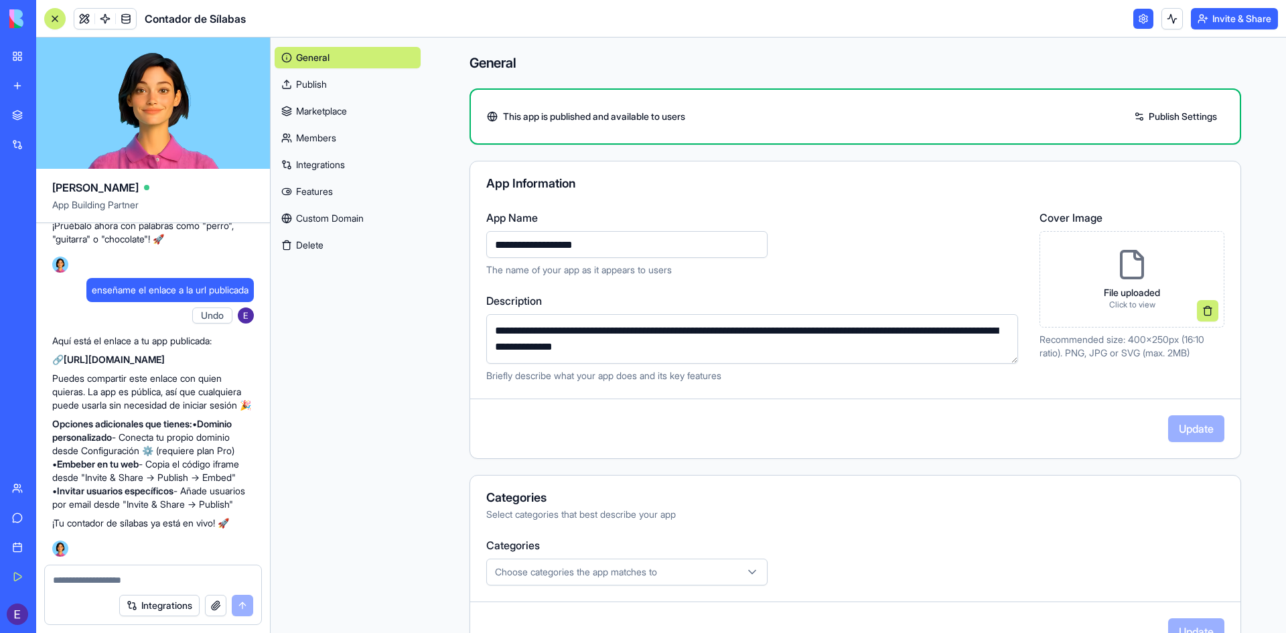
scroll to position [1684, 0]
